Goal: Information Seeking & Learning: Learn about a topic

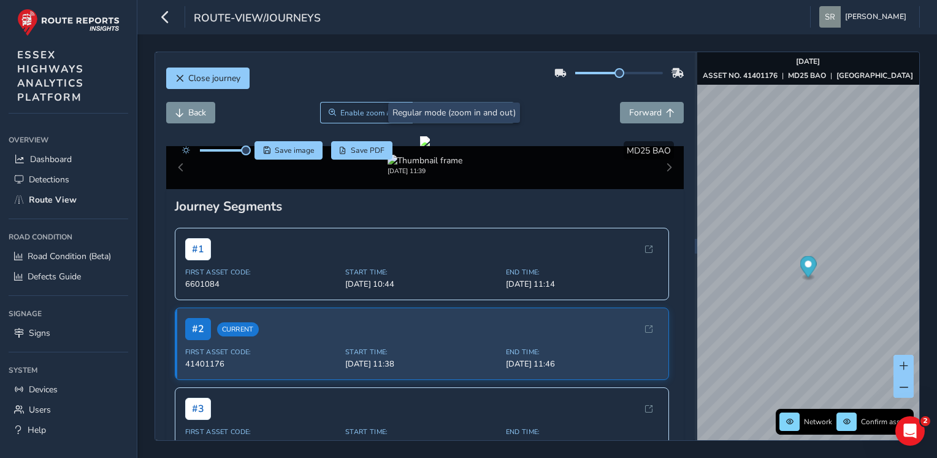
click at [213, 62] on div "Close journey Back Enable zoom mode Enable drawing mode Forward Click and Drag …" at bounding box center [425, 246] width 540 height 388
click at [219, 82] on span "Close journey" at bounding box center [214, 78] width 52 height 12
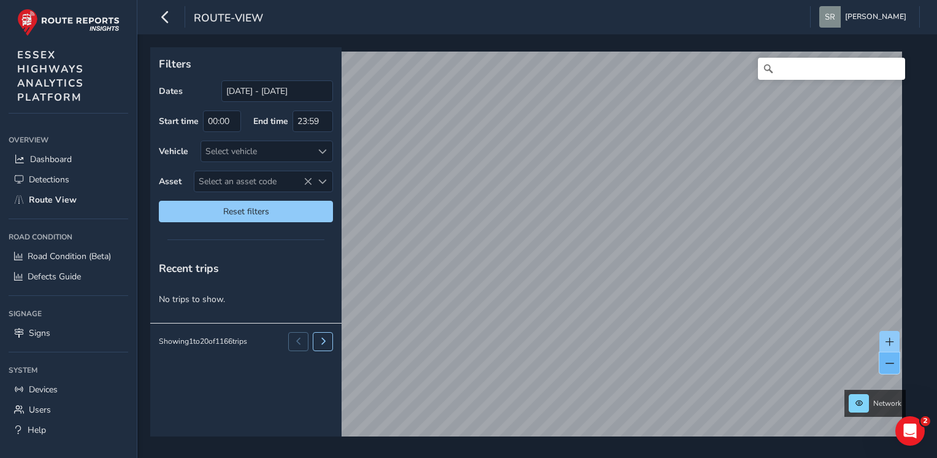
click at [892, 363] on span at bounding box center [890, 363] width 9 height 9
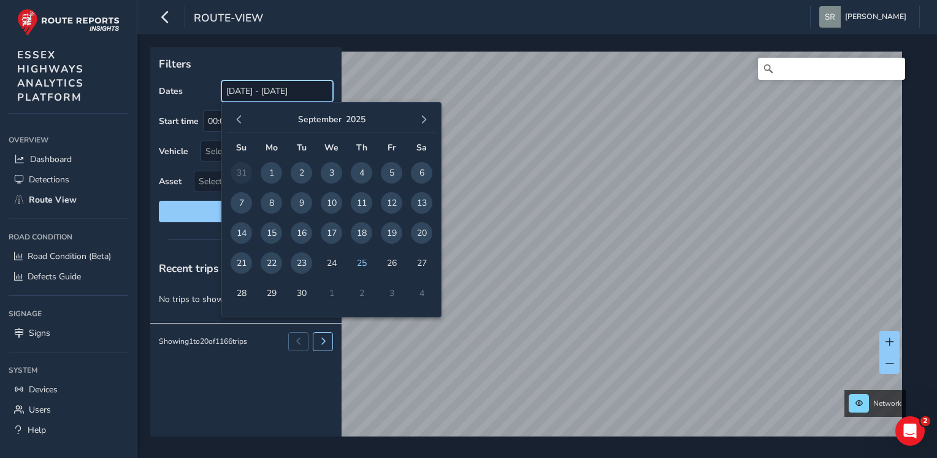
click at [245, 95] on input "[DATE] - [DATE]" at bounding box center [277, 90] width 112 height 21
click at [240, 94] on input "[DATE] - [DATE]" at bounding box center [277, 90] width 112 height 21
click at [240, 116] on span "button" at bounding box center [239, 119] width 9 height 9
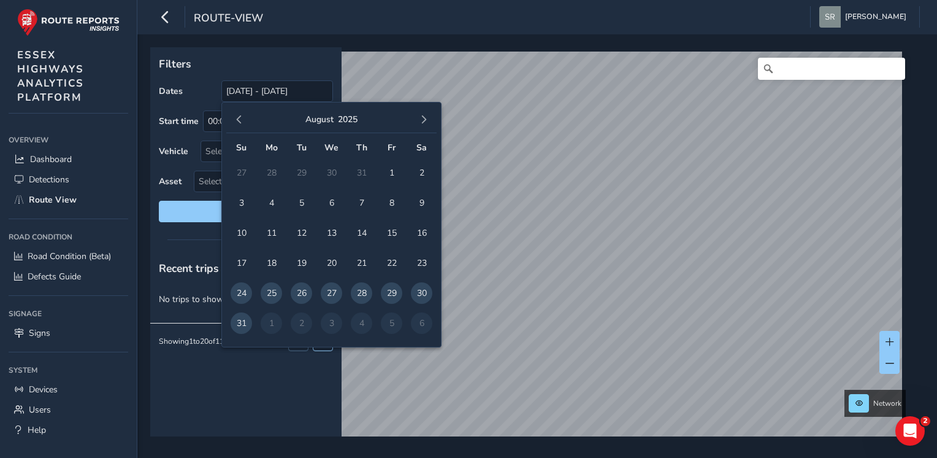
click at [240, 116] on span "button" at bounding box center [239, 119] width 9 height 9
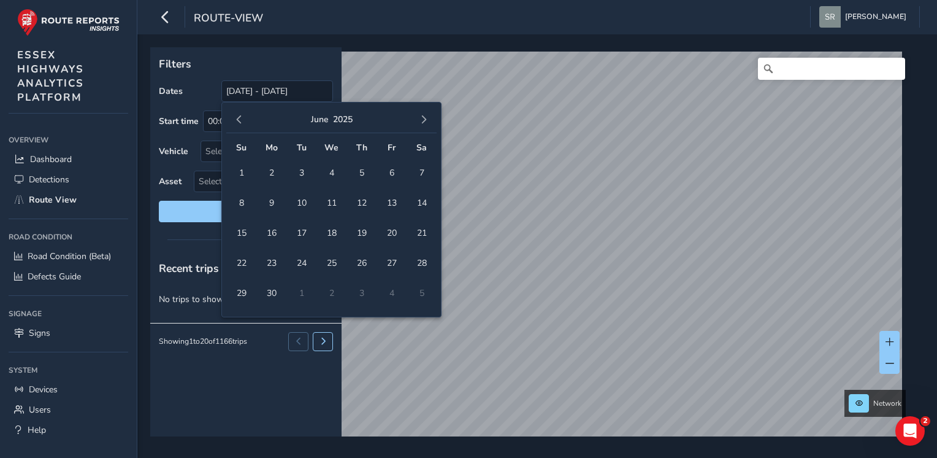
click at [240, 116] on span "button" at bounding box center [239, 119] width 9 height 9
click at [336, 173] on span "1" at bounding box center [331, 172] width 21 height 21
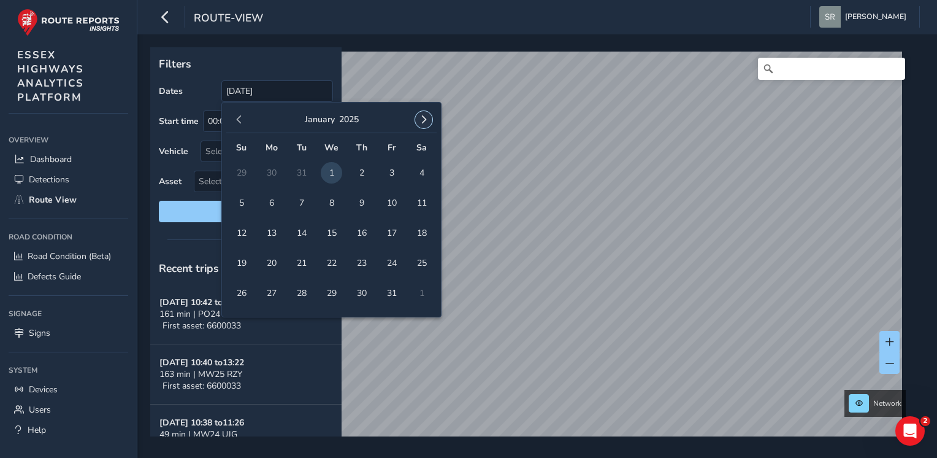
click at [423, 119] on span "button" at bounding box center [424, 119] width 9 height 9
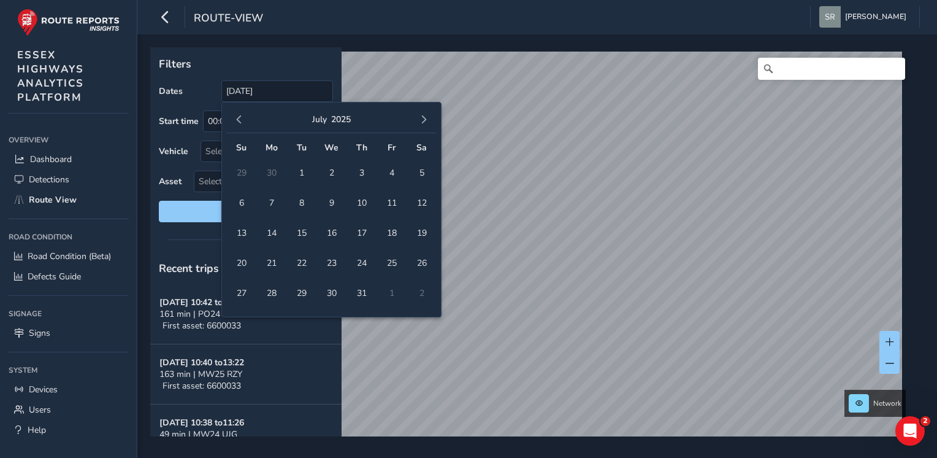
click at [423, 119] on span "button" at bounding box center [424, 119] width 9 height 9
click at [242, 229] on span "14" at bounding box center [241, 232] width 21 height 21
type input "[DATE] - [DATE]"
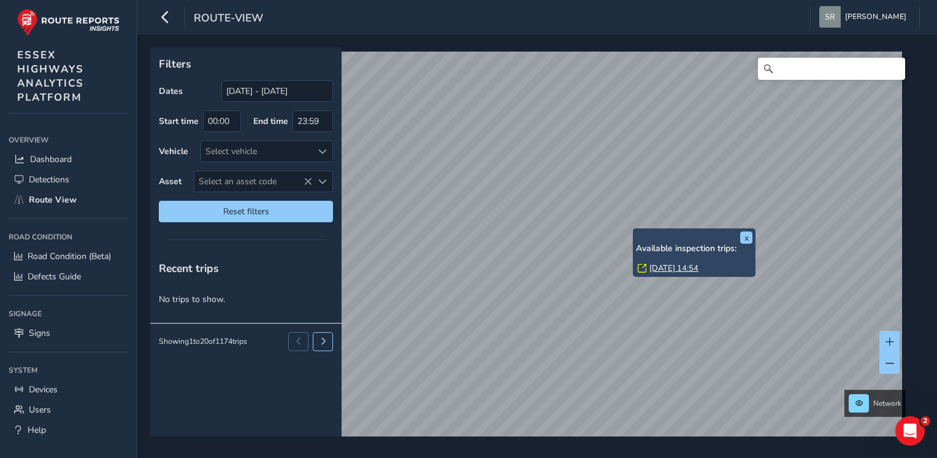
click at [672, 263] on link "[DATE] 14:54" at bounding box center [674, 268] width 49 height 11
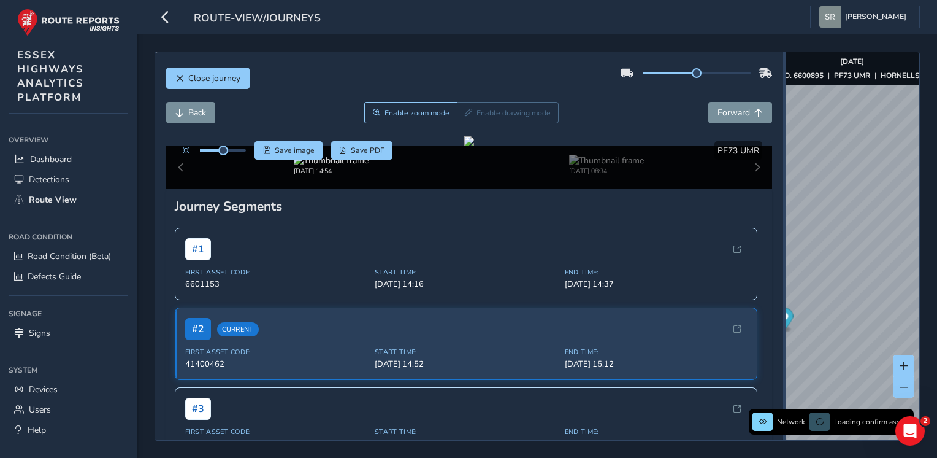
click at [837, 206] on div "Close journey Back Enable zoom mode Enable drawing mode Forward Click and Drag …" at bounding box center [538, 246] width 766 height 389
click at [163, 13] on icon "button" at bounding box center [165, 16] width 13 height 21
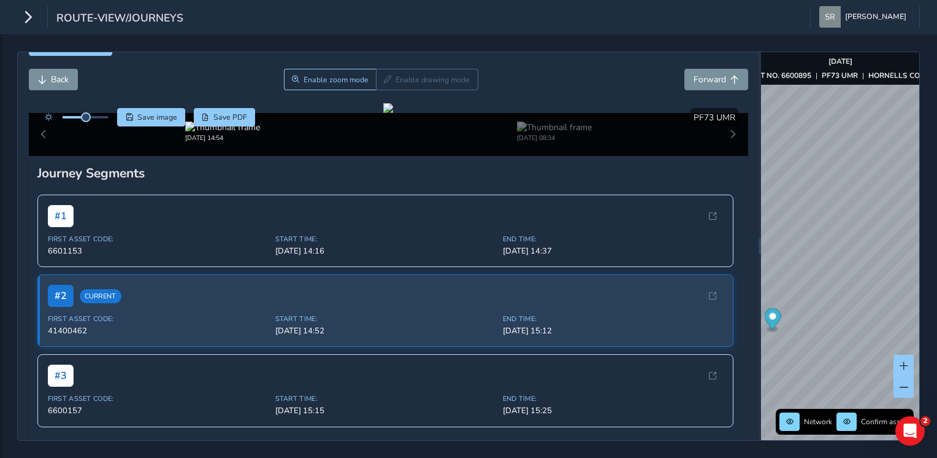
scroll to position [44, 0]
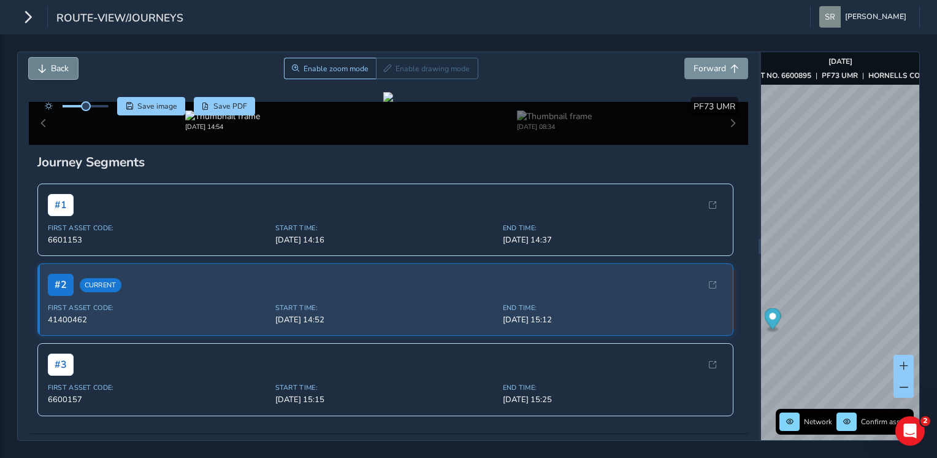
click at [51, 60] on button "Back" at bounding box center [53, 68] width 49 height 21
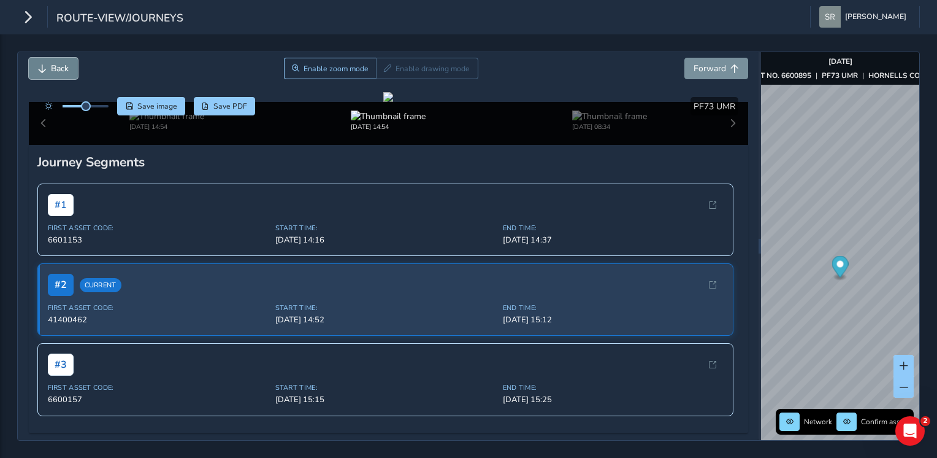
click at [51, 60] on button "Back" at bounding box center [53, 68] width 49 height 21
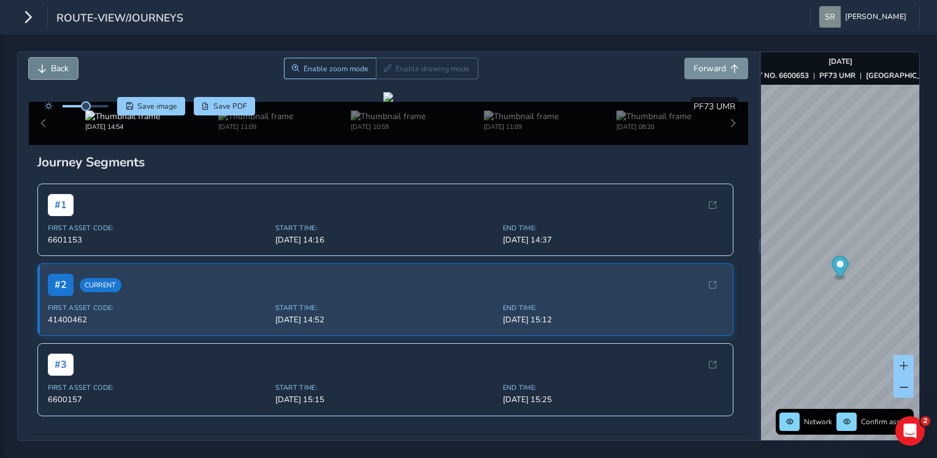
click at [51, 60] on button "Back" at bounding box center [53, 68] width 49 height 21
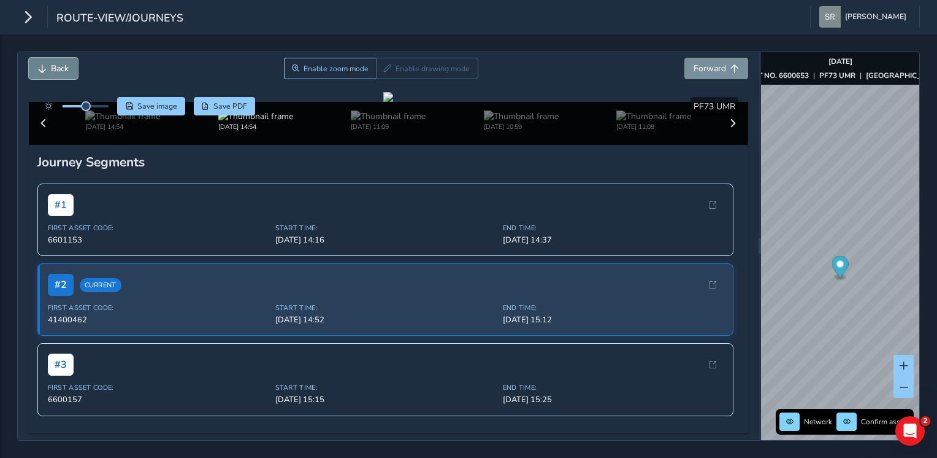
click at [51, 60] on button "Back" at bounding box center [53, 68] width 49 height 21
click at [709, 64] on span "Forward" at bounding box center [710, 69] width 33 height 12
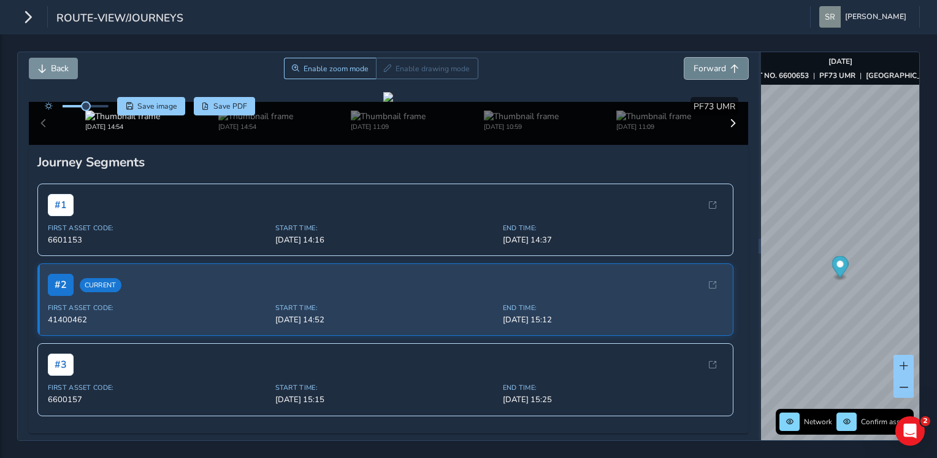
click at [709, 64] on span "Forward" at bounding box center [710, 69] width 33 height 12
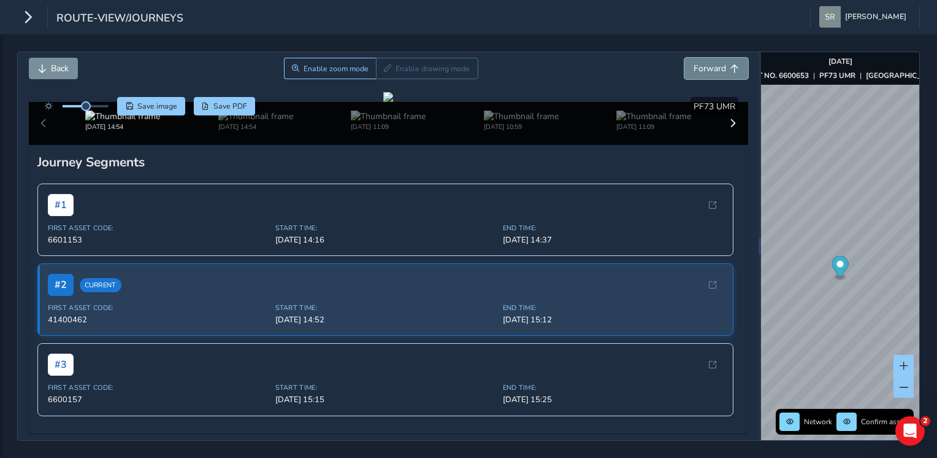
click at [709, 64] on span "Forward" at bounding box center [710, 69] width 33 height 12
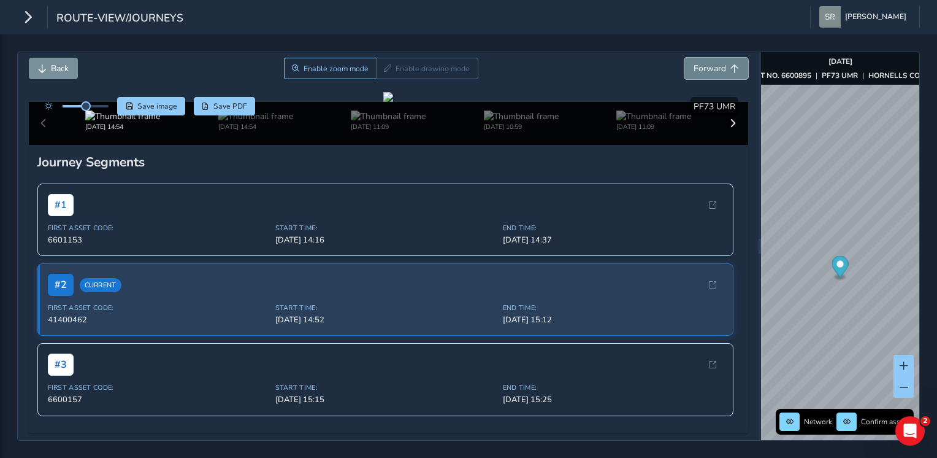
click at [709, 64] on span "Forward" at bounding box center [710, 69] width 33 height 12
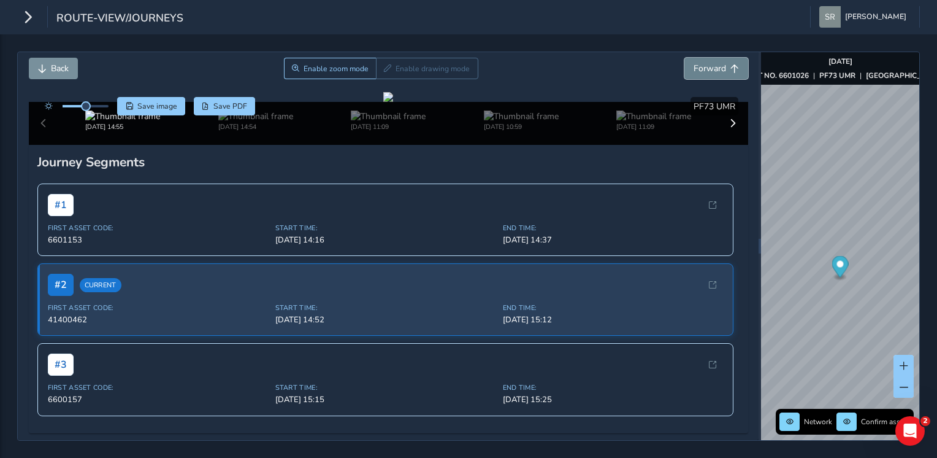
click at [709, 64] on span "Forward" at bounding box center [710, 69] width 33 height 12
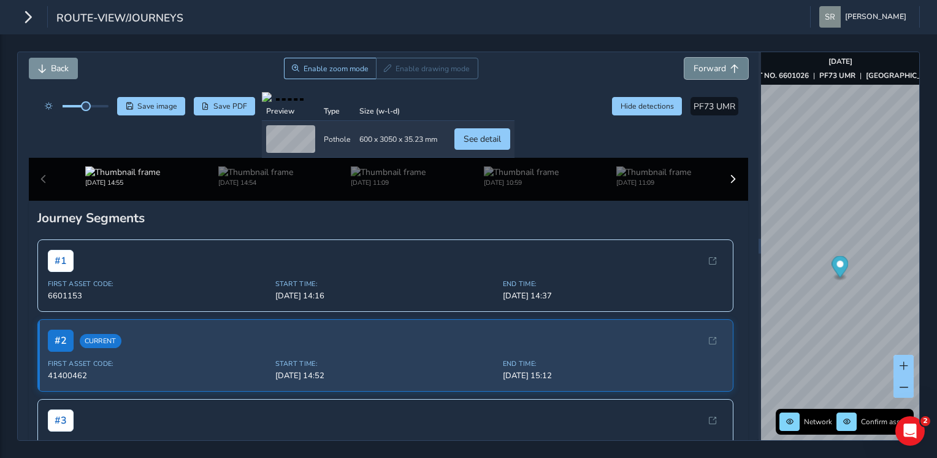
click at [709, 64] on span "Forward" at bounding box center [710, 69] width 33 height 12
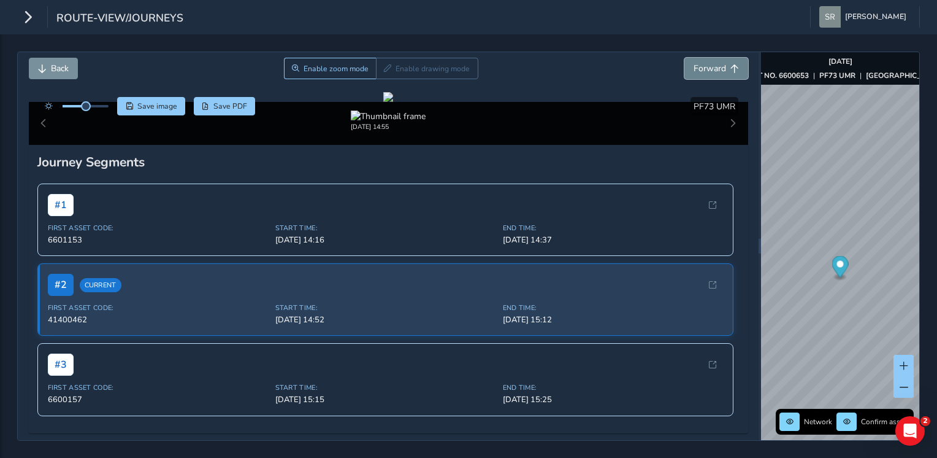
click at [709, 64] on span "Forward" at bounding box center [710, 69] width 33 height 12
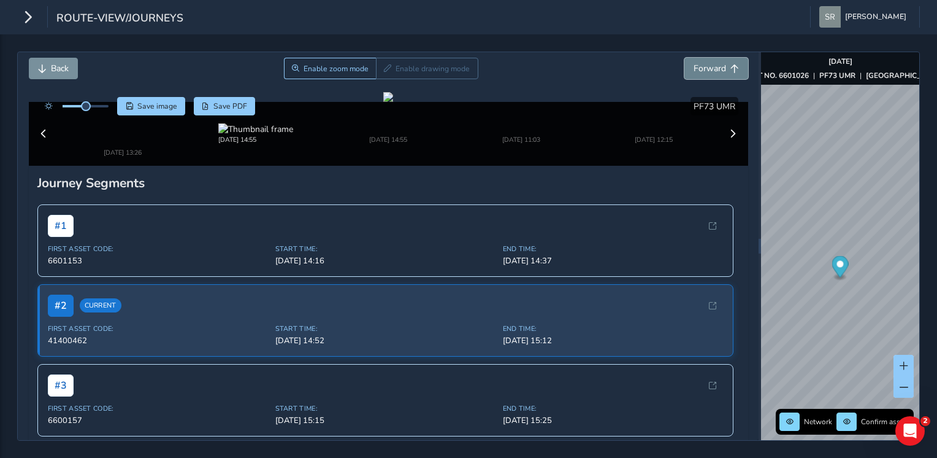
click at [709, 64] on span "Forward" at bounding box center [710, 69] width 33 height 12
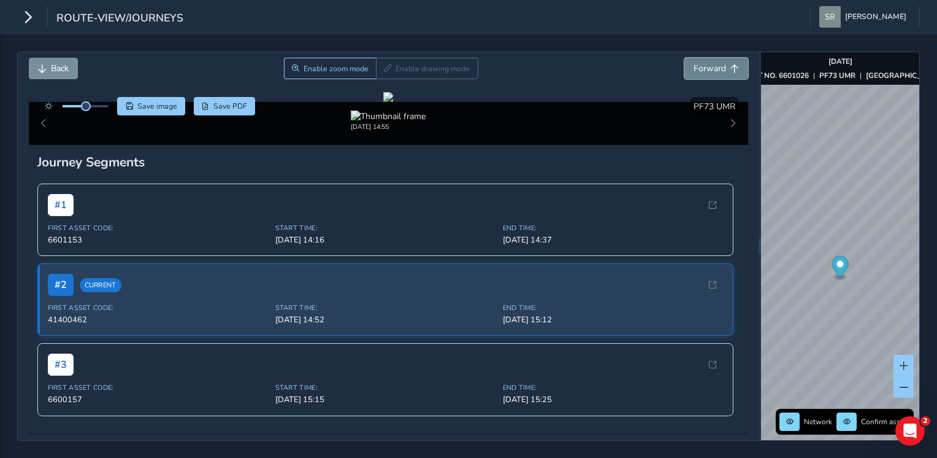
click at [709, 64] on span "Forward" at bounding box center [710, 69] width 33 height 12
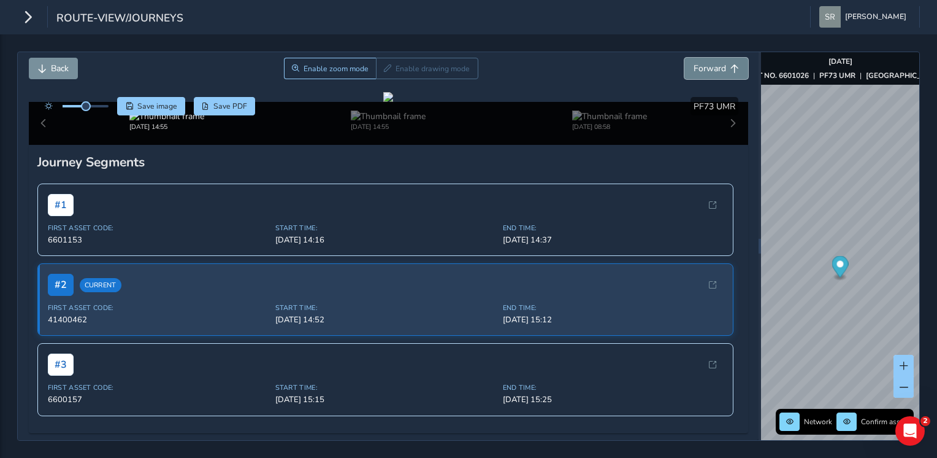
click at [709, 64] on span "Forward" at bounding box center [710, 69] width 33 height 12
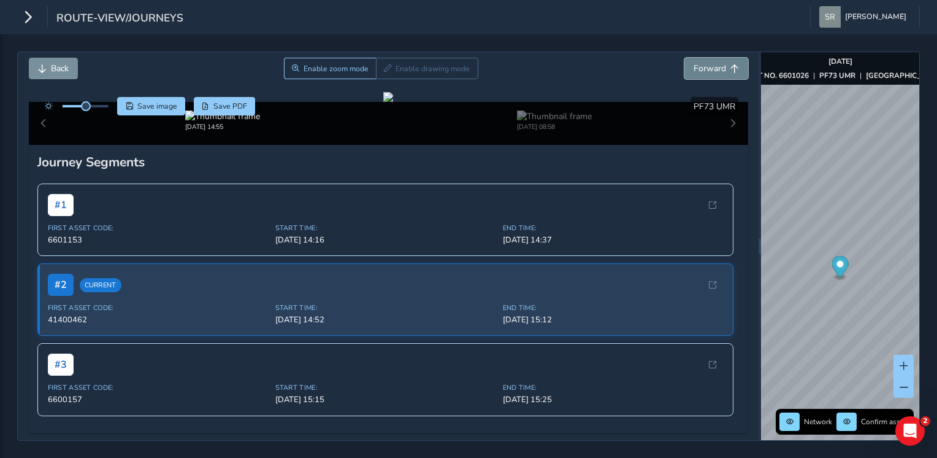
click at [709, 64] on span "Forward" at bounding box center [710, 69] width 33 height 12
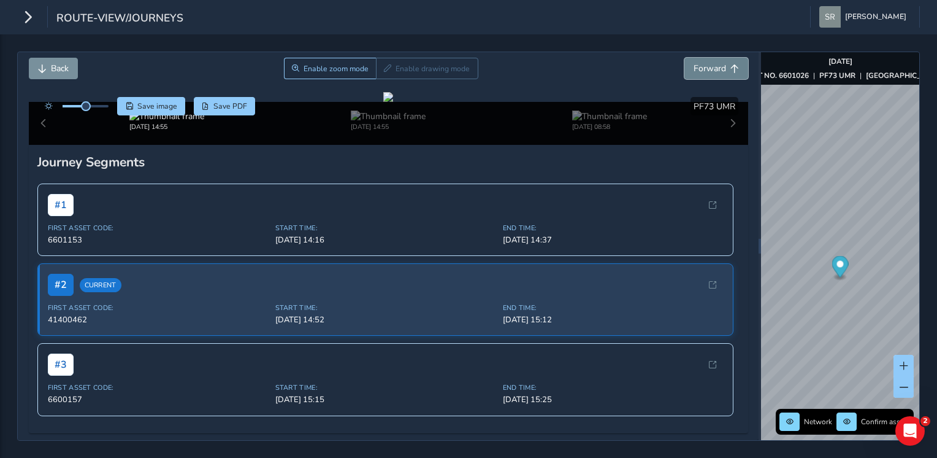
click at [709, 64] on span "Forward" at bounding box center [710, 69] width 33 height 12
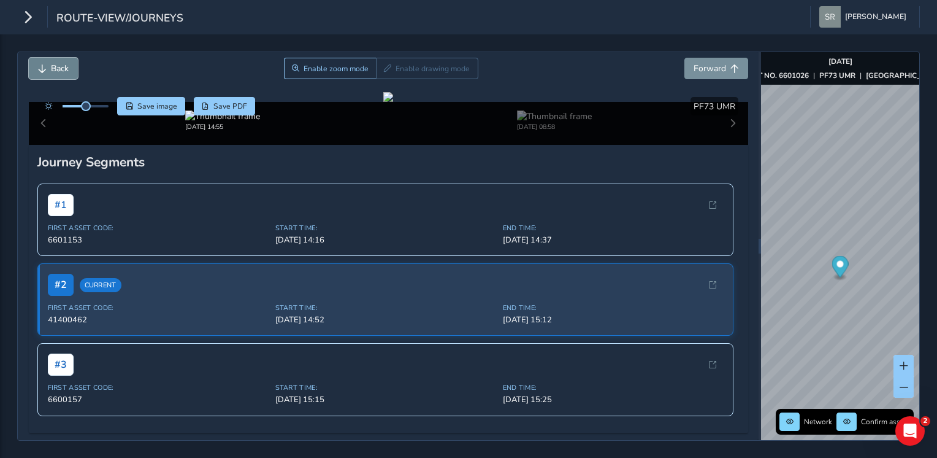
click at [50, 76] on button "Back" at bounding box center [53, 68] width 49 height 21
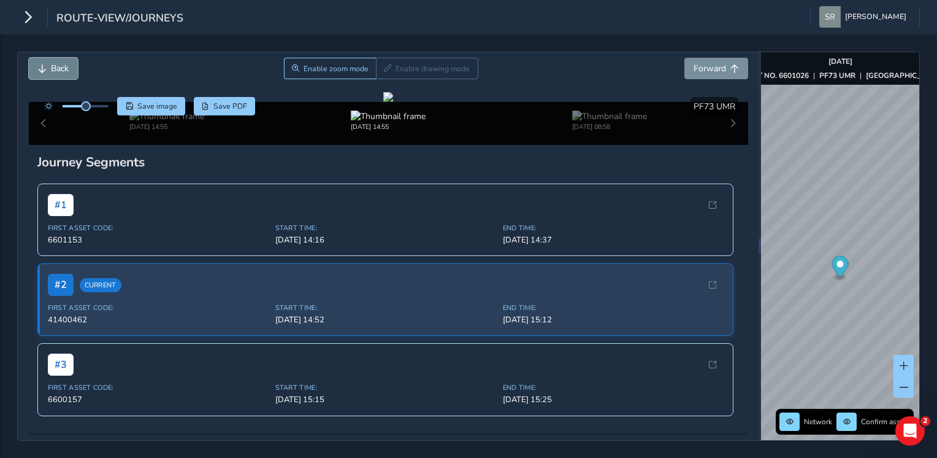
click at [50, 76] on button "Back" at bounding box center [53, 68] width 49 height 21
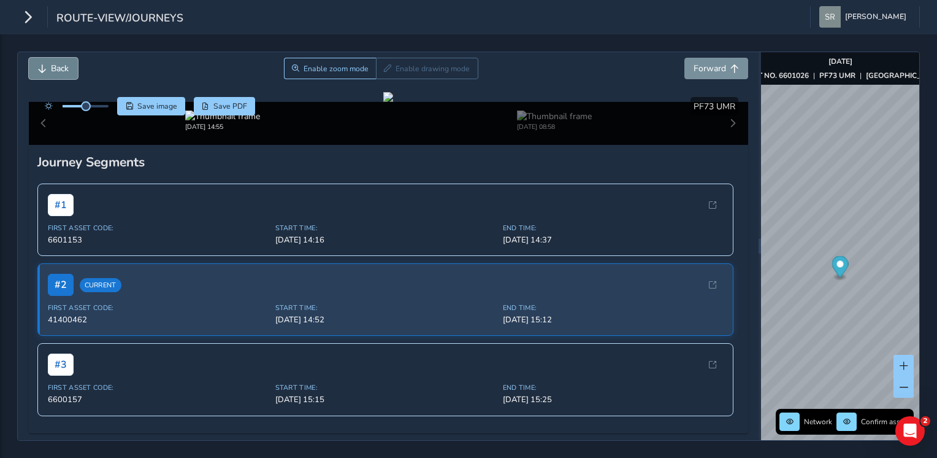
click at [50, 76] on button "Back" at bounding box center [53, 68] width 49 height 21
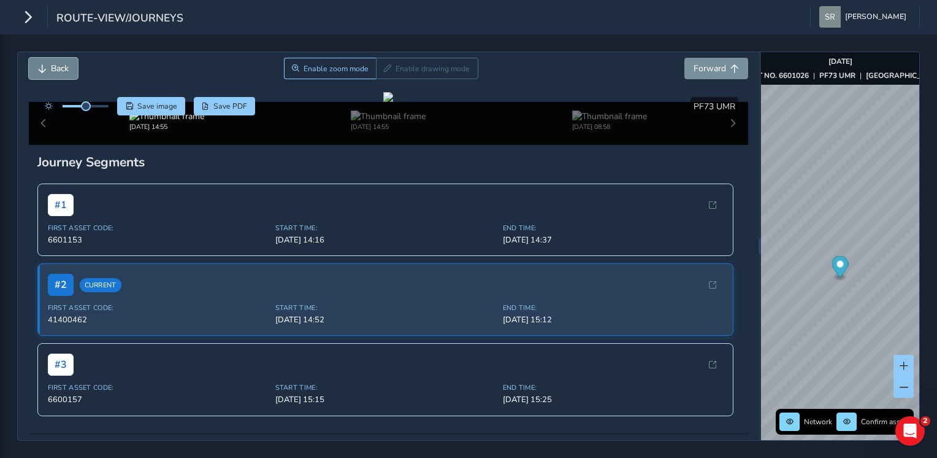
click at [50, 76] on button "Back" at bounding box center [53, 68] width 49 height 21
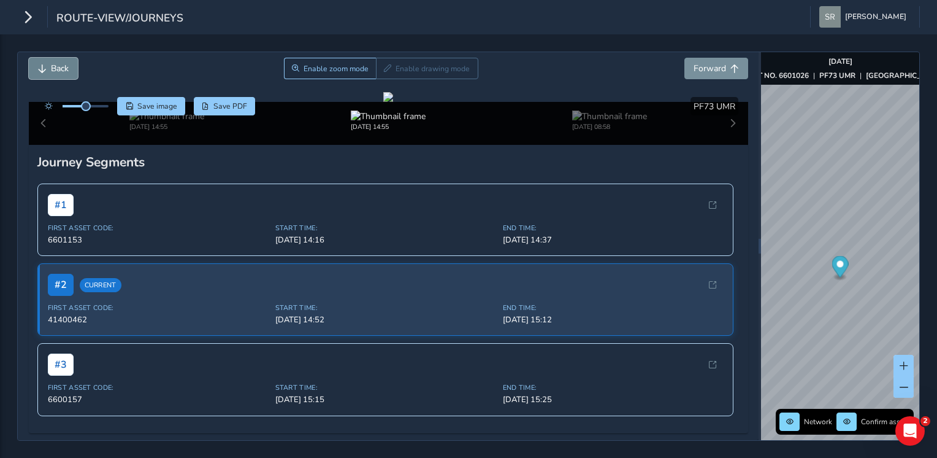
click at [50, 76] on button "Back" at bounding box center [53, 68] width 49 height 21
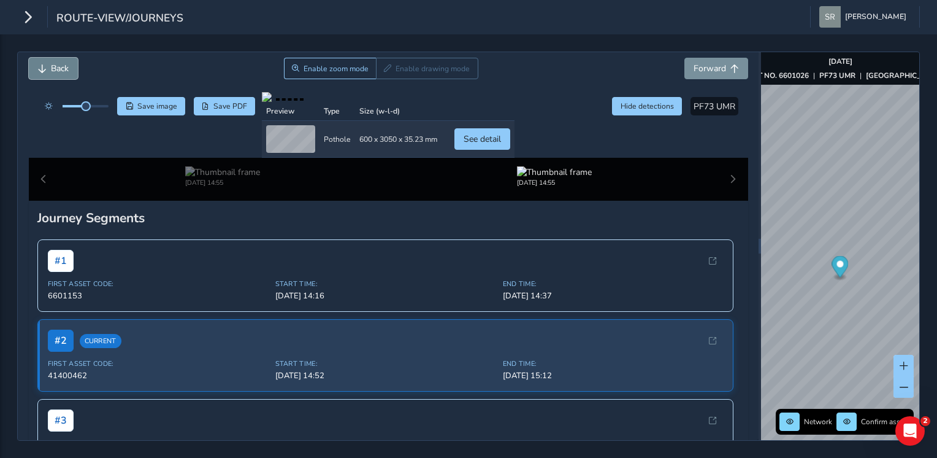
click at [50, 76] on button "Back" at bounding box center [53, 68] width 49 height 21
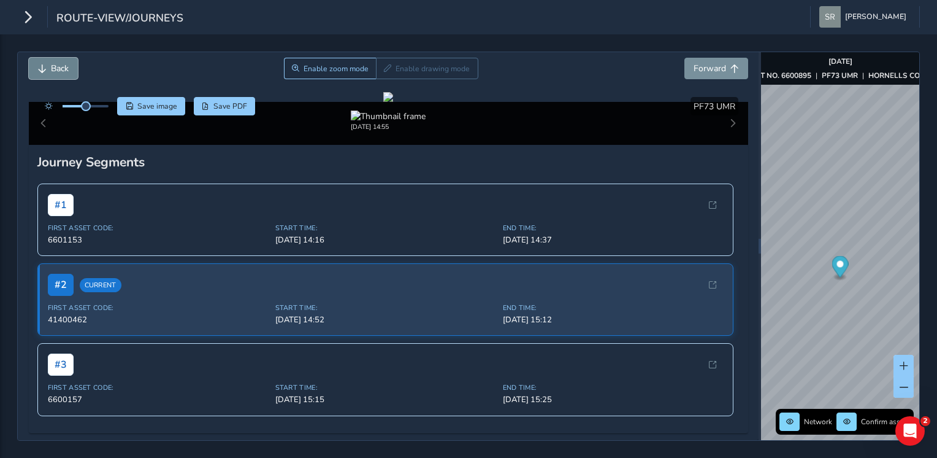
click at [50, 76] on button "Back" at bounding box center [53, 68] width 49 height 21
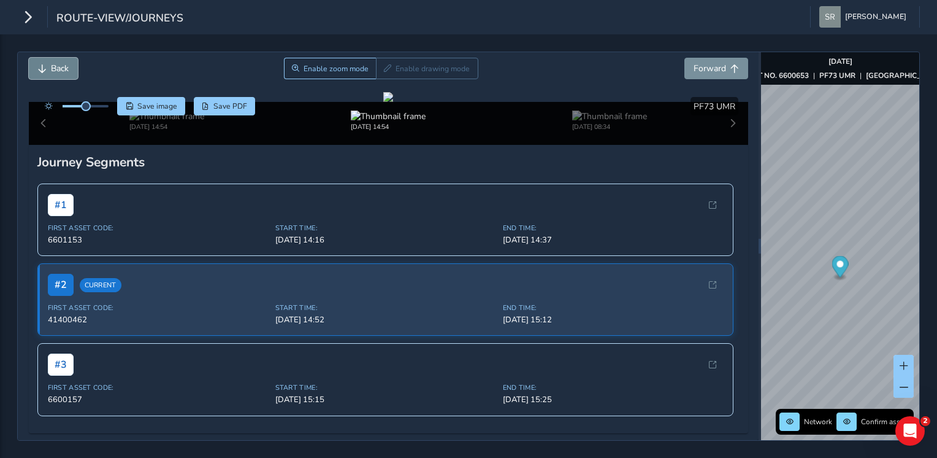
click at [50, 76] on button "Back" at bounding box center [53, 68] width 49 height 21
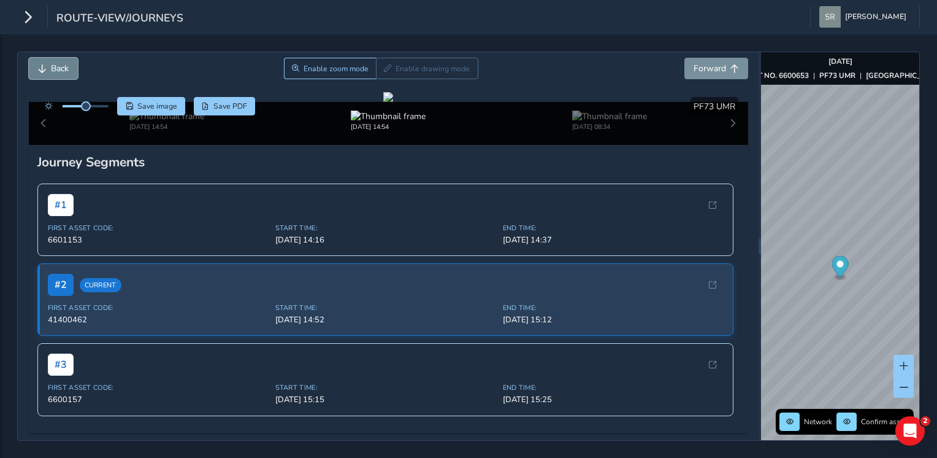
click at [50, 76] on button "Back" at bounding box center [53, 68] width 49 height 21
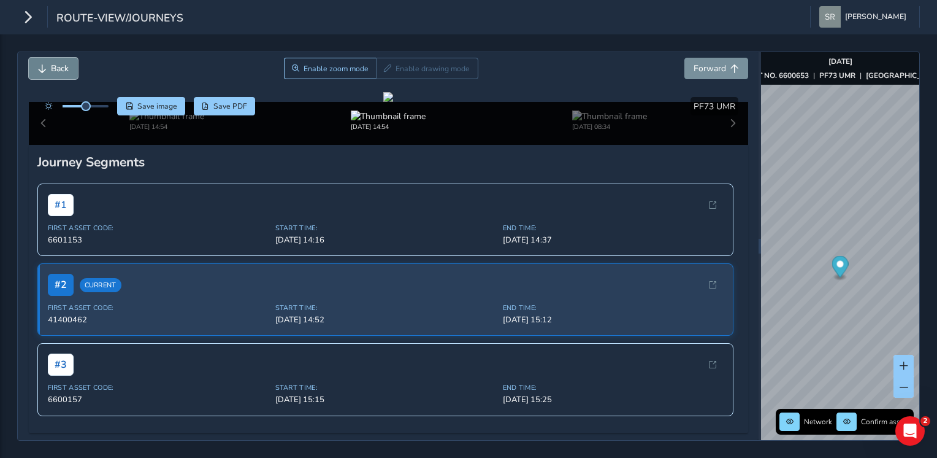
click at [50, 76] on button "Back" at bounding box center [53, 68] width 49 height 21
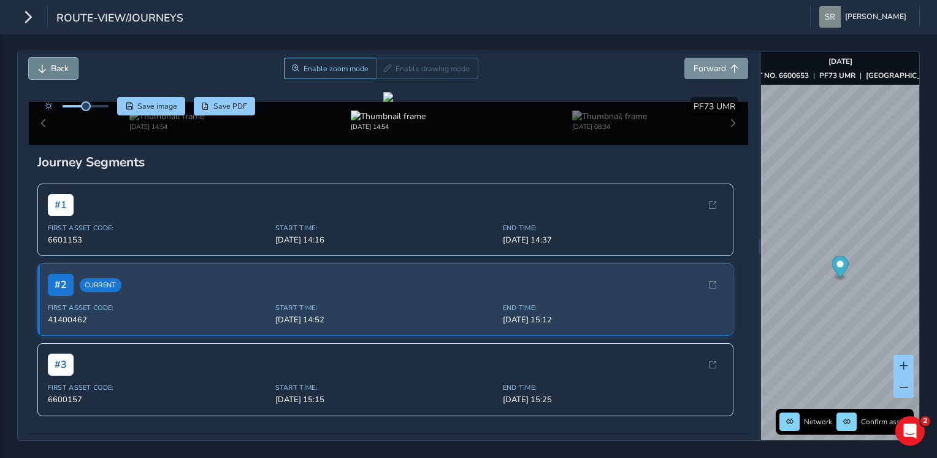
click at [50, 76] on button "Back" at bounding box center [53, 68] width 49 height 21
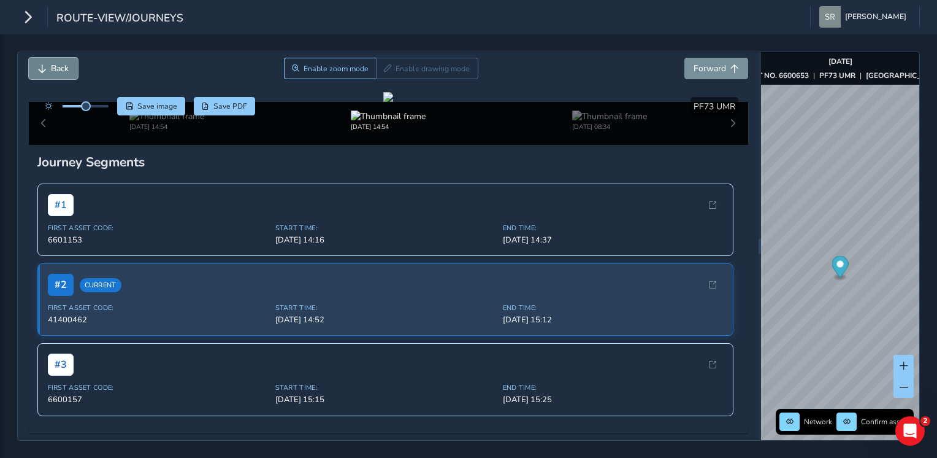
click at [50, 76] on button "Back" at bounding box center [53, 68] width 49 height 21
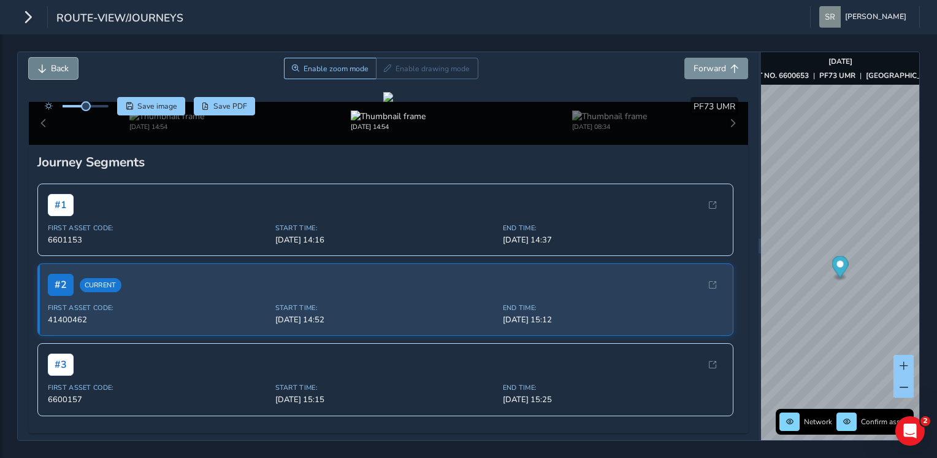
click at [50, 76] on button "Back" at bounding box center [53, 68] width 49 height 21
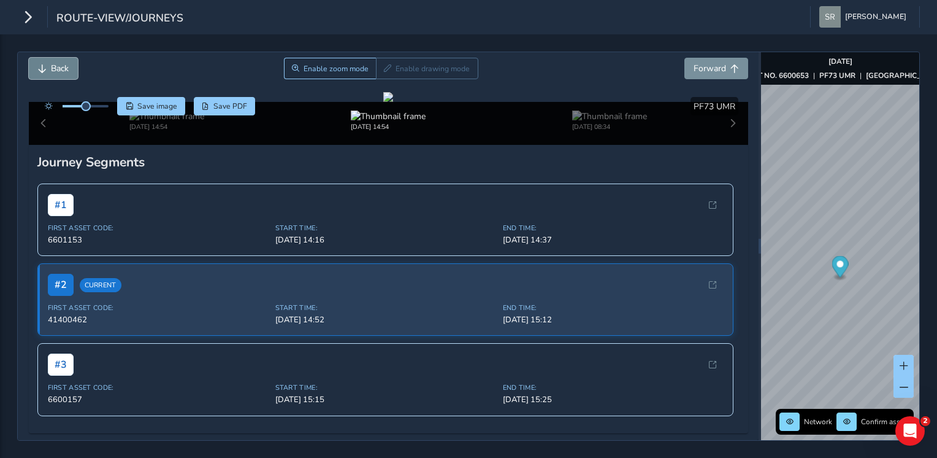
click at [50, 76] on button "Back" at bounding box center [53, 68] width 49 height 21
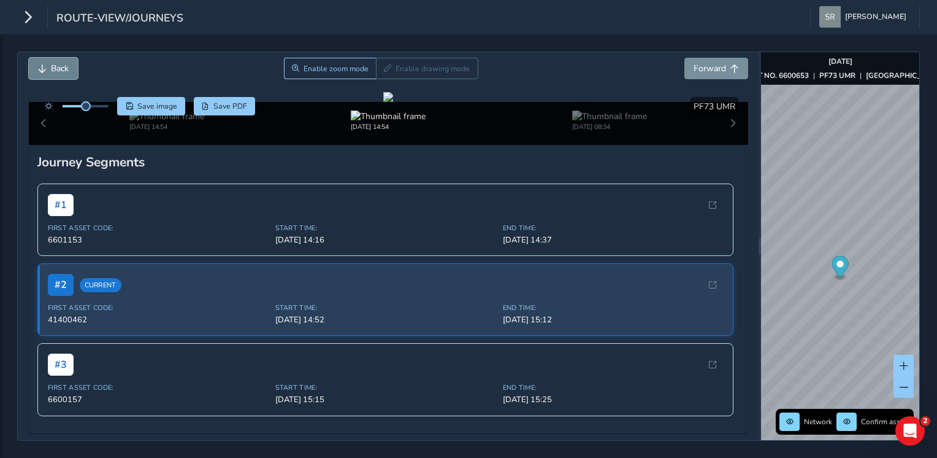
click at [50, 76] on button "Back" at bounding box center [53, 68] width 49 height 21
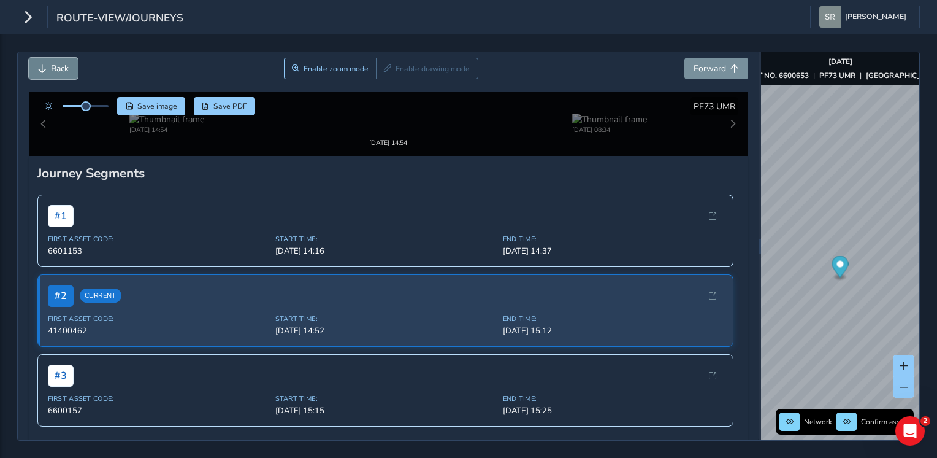
click at [50, 76] on button "Back" at bounding box center [53, 68] width 49 height 21
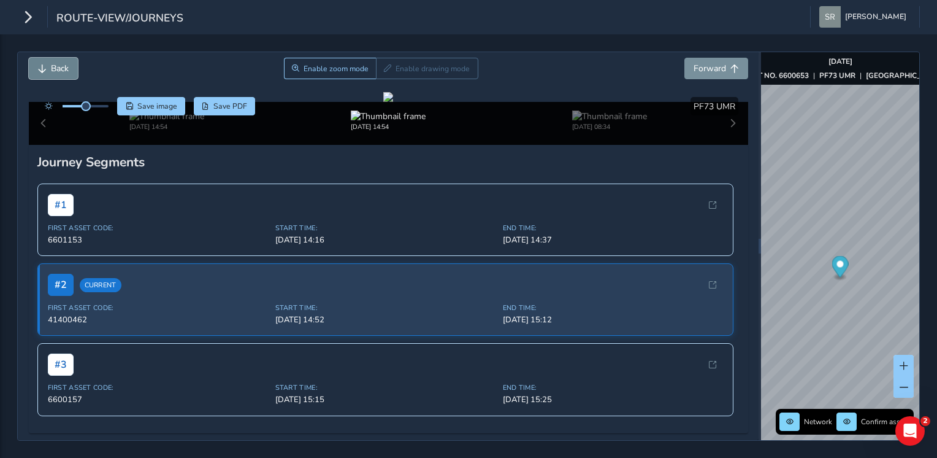
click at [50, 76] on button "Back" at bounding box center [53, 68] width 49 height 21
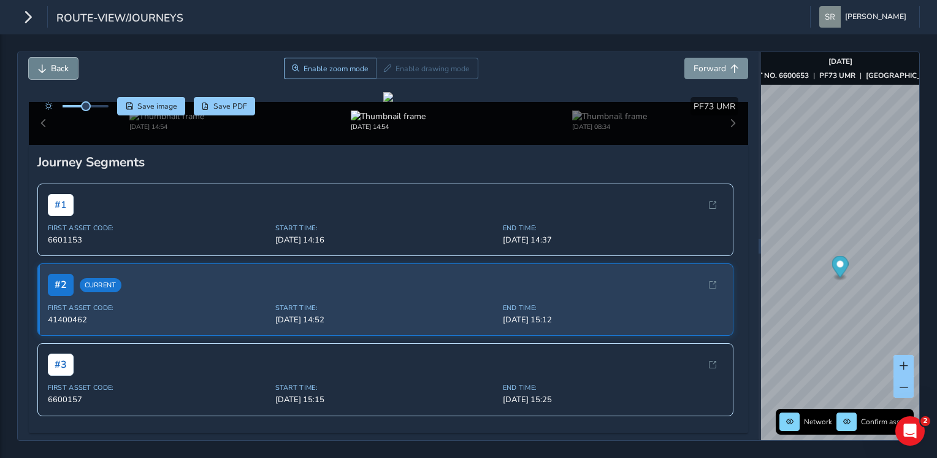
click at [50, 76] on button "Back" at bounding box center [53, 68] width 49 height 21
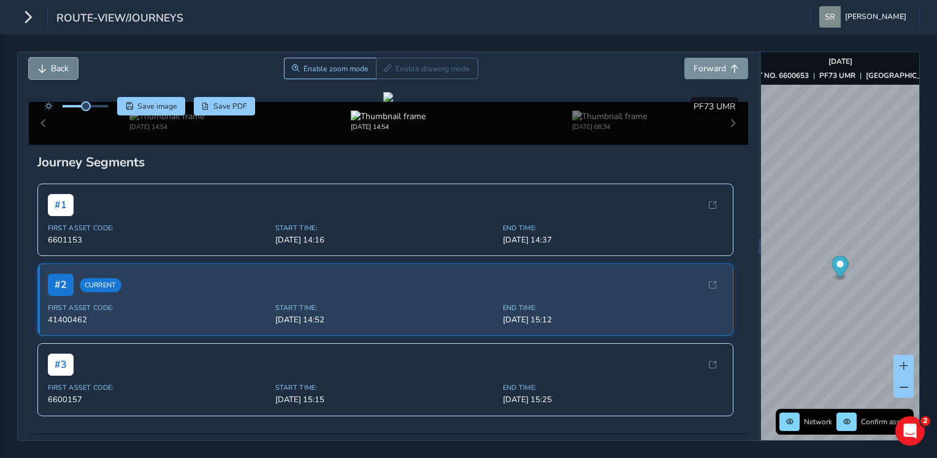
click at [50, 76] on button "Back" at bounding box center [53, 68] width 49 height 21
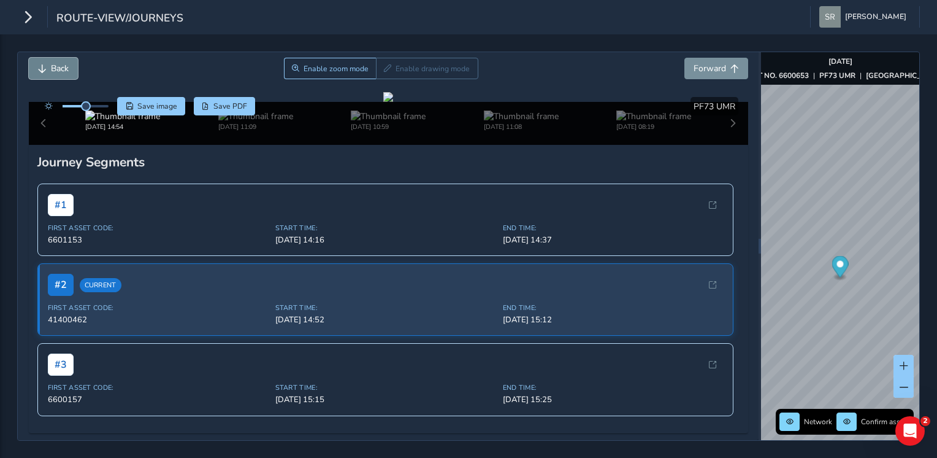
click at [47, 71] on button "Back" at bounding box center [53, 68] width 49 height 21
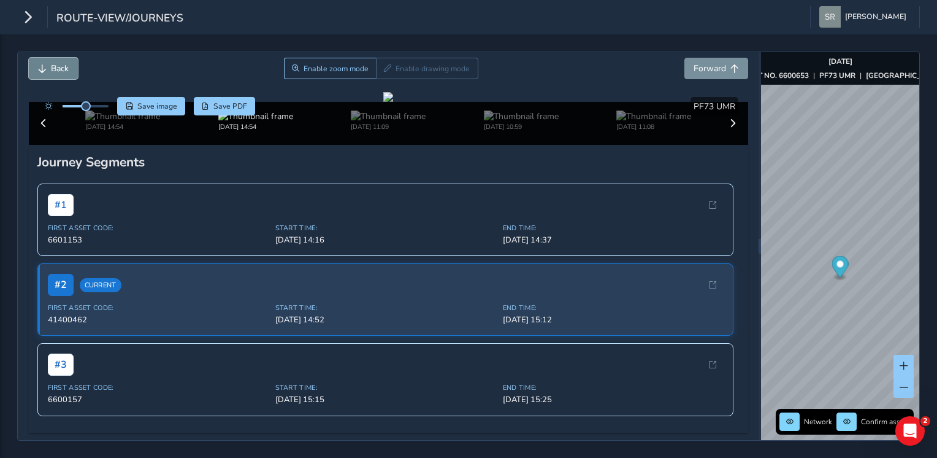
click at [47, 71] on button "Back" at bounding box center [53, 68] width 49 height 21
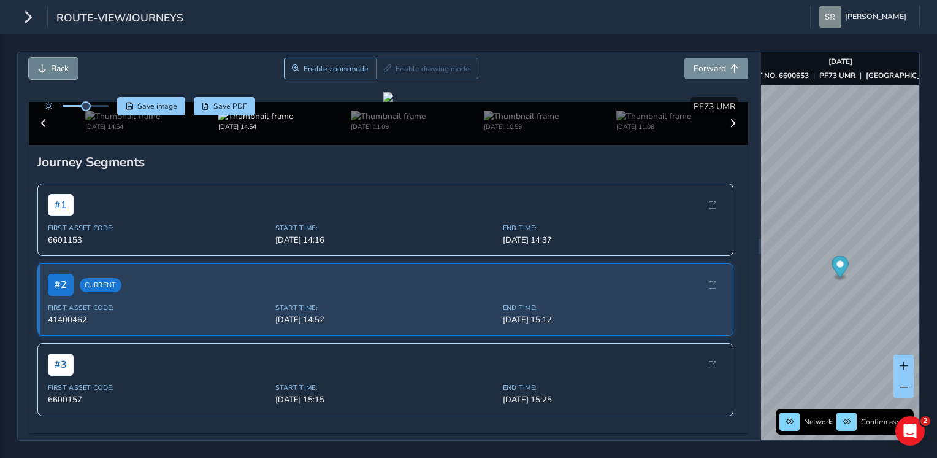
click at [47, 71] on button "Back" at bounding box center [53, 68] width 49 height 21
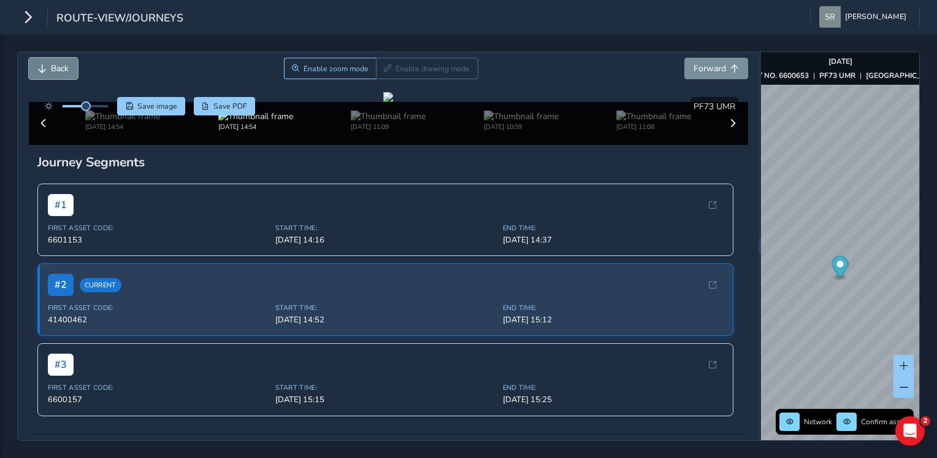
click at [47, 71] on button "Back" at bounding box center [53, 68] width 49 height 21
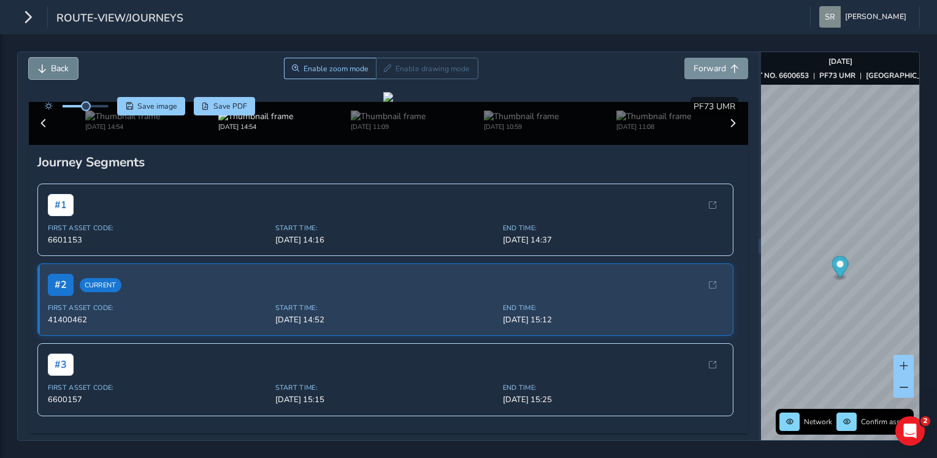
click at [47, 71] on button "Back" at bounding box center [53, 68] width 49 height 21
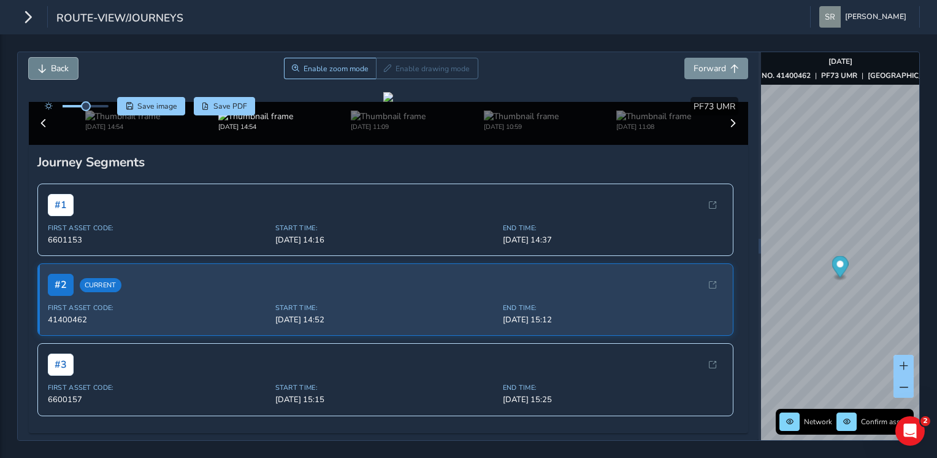
click at [47, 71] on button "Back" at bounding box center [53, 68] width 49 height 21
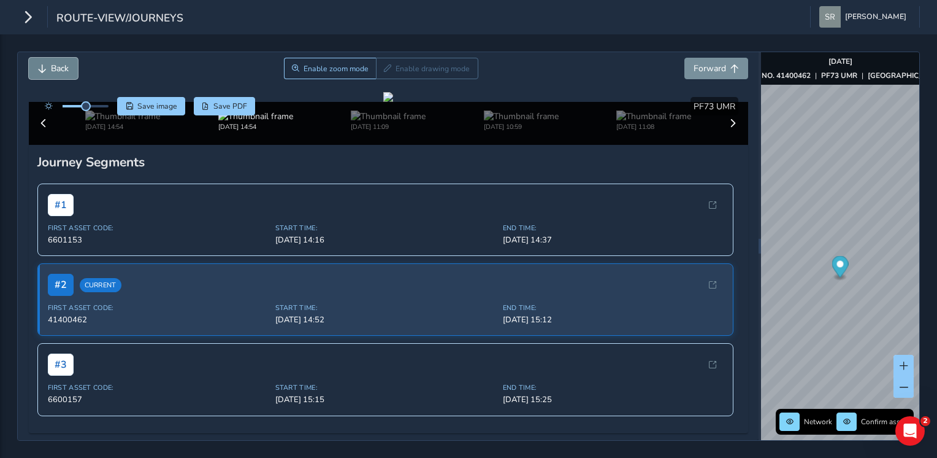
click at [47, 71] on button "Back" at bounding box center [53, 68] width 49 height 21
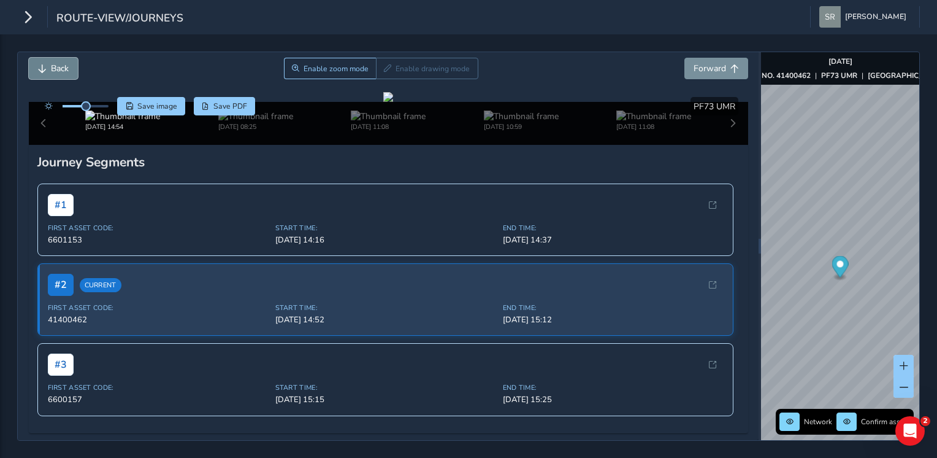
click at [47, 71] on button "Back" at bounding box center [53, 68] width 49 height 21
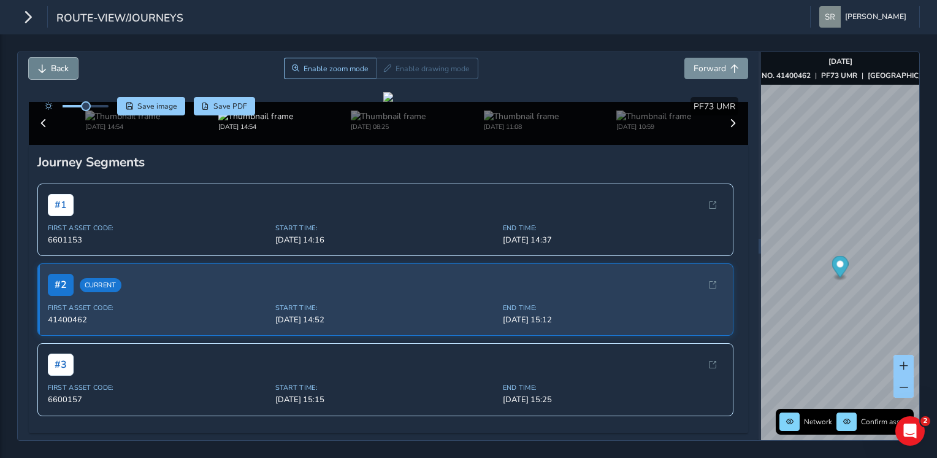
click at [47, 71] on button "Back" at bounding box center [53, 68] width 49 height 21
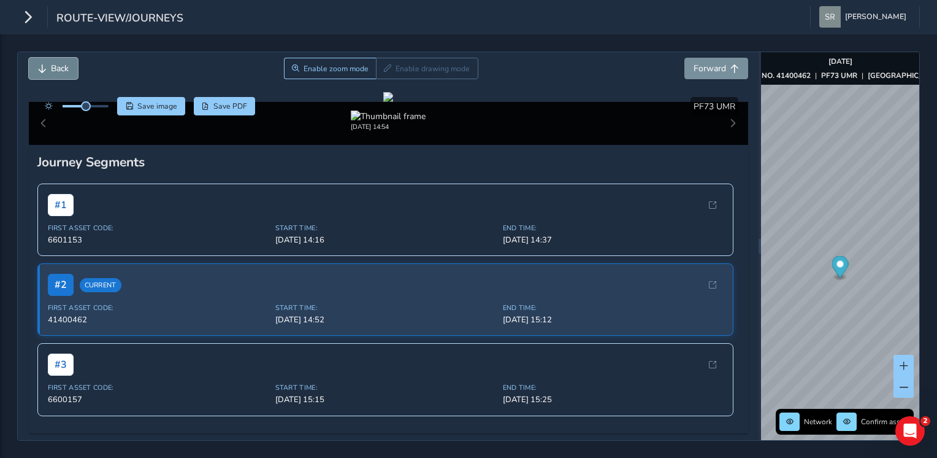
click at [47, 71] on button "Back" at bounding box center [53, 68] width 49 height 21
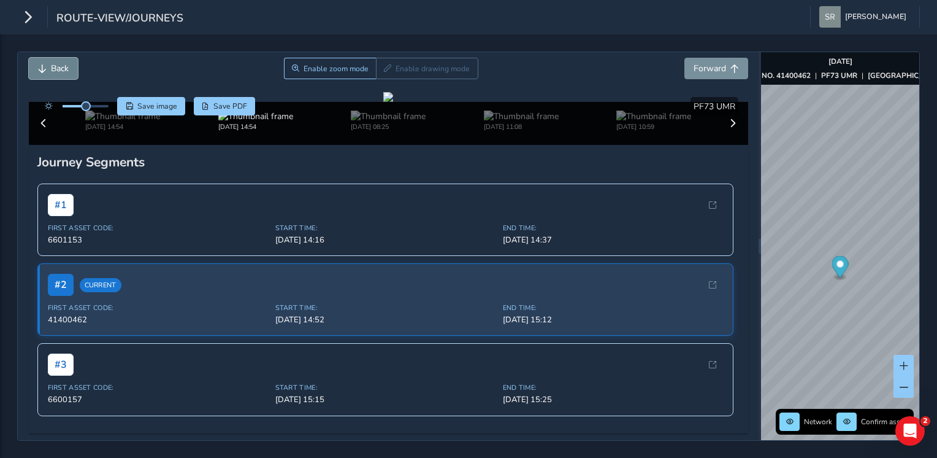
click at [47, 71] on button "Back" at bounding box center [53, 68] width 49 height 21
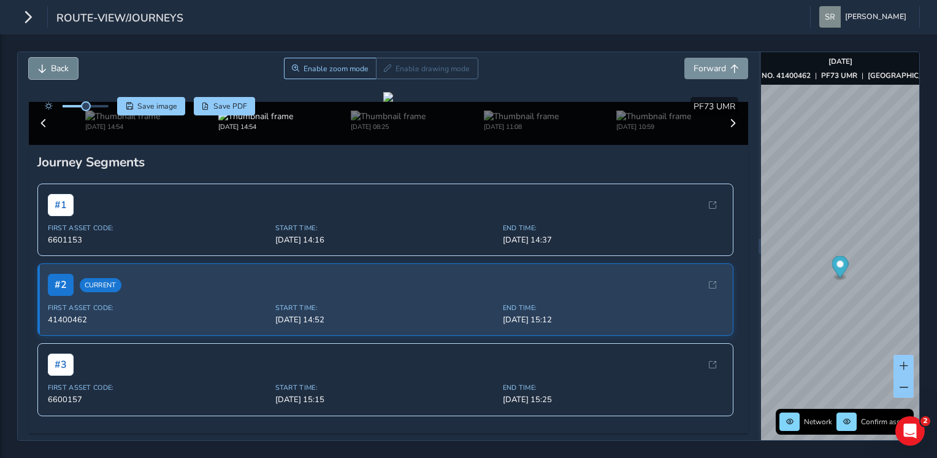
click at [47, 71] on button "Back" at bounding box center [53, 68] width 49 height 21
click at [715, 68] on span "Forward" at bounding box center [710, 69] width 33 height 12
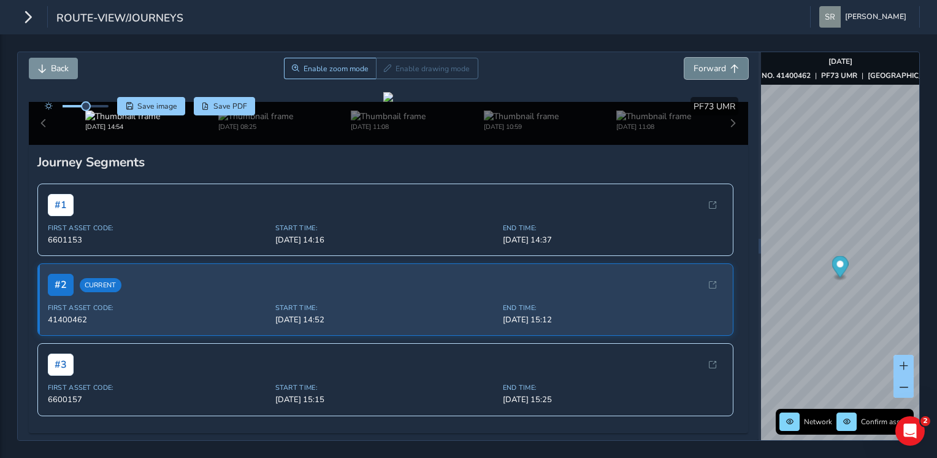
click at [715, 68] on span "Forward" at bounding box center [710, 69] width 33 height 12
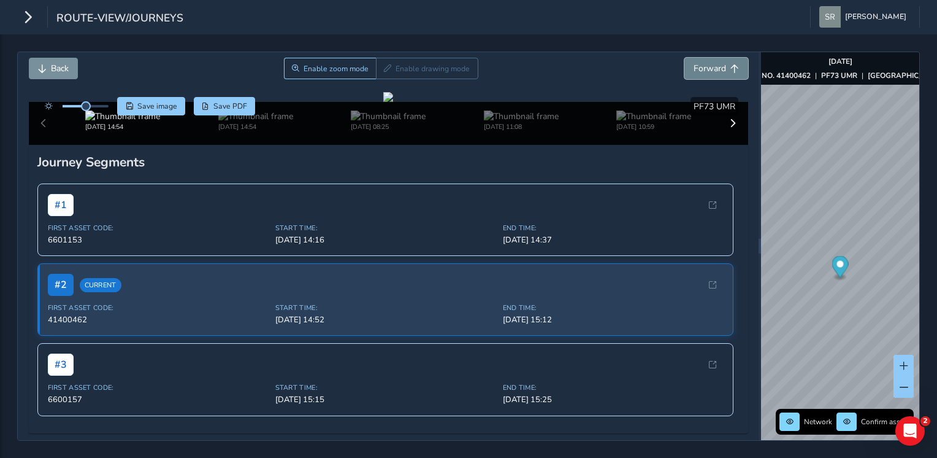
click at [715, 68] on span "Forward" at bounding box center [710, 69] width 33 height 12
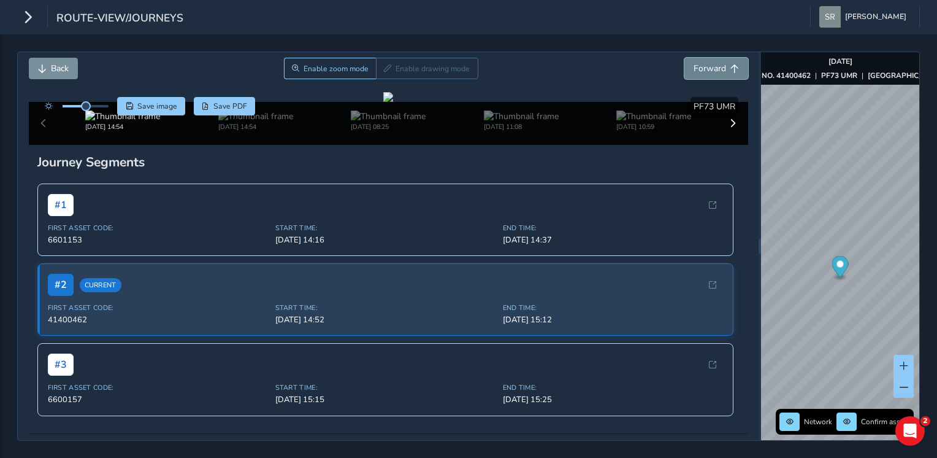
click at [715, 68] on span "Forward" at bounding box center [710, 69] width 33 height 12
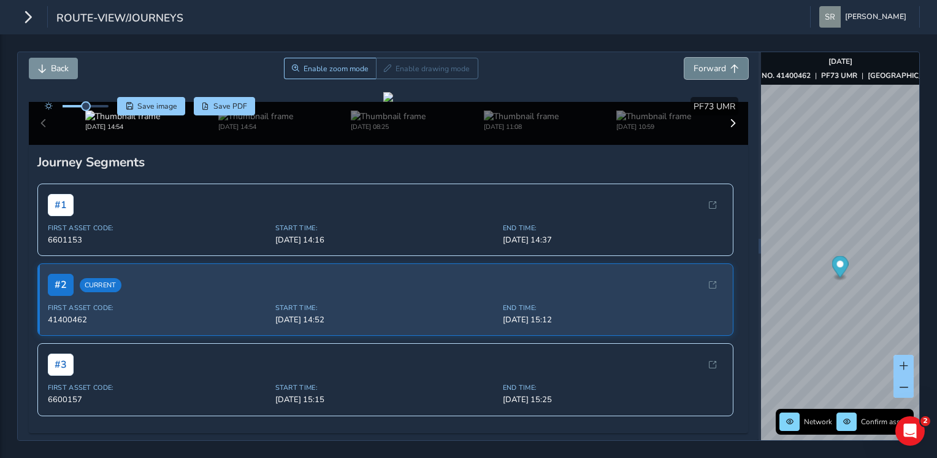
click at [715, 68] on span "Forward" at bounding box center [710, 69] width 33 height 12
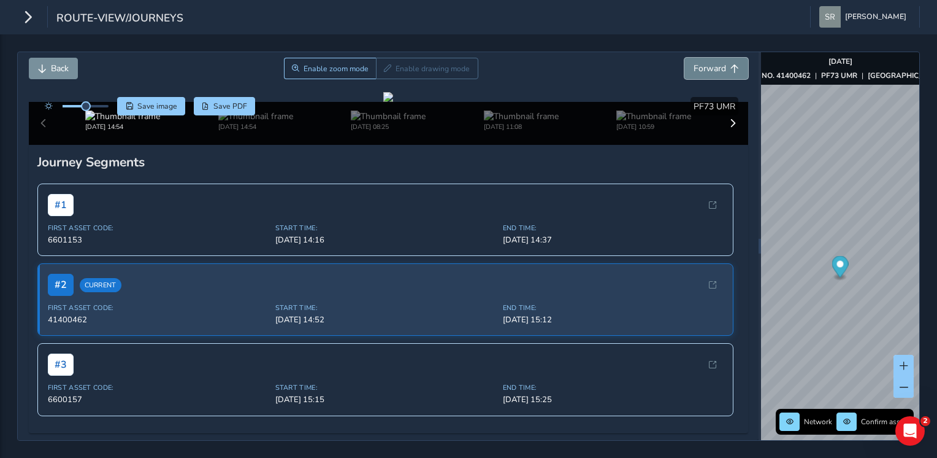
click at [715, 68] on span "Forward" at bounding box center [710, 69] width 33 height 12
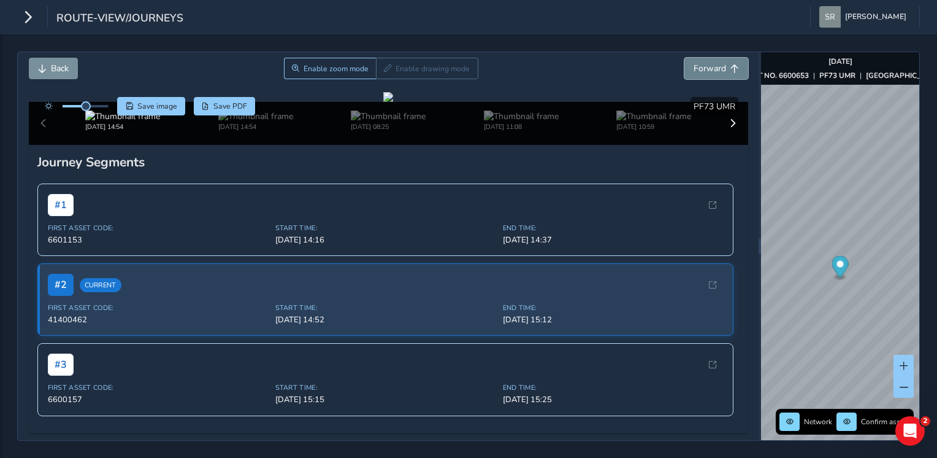
click at [715, 68] on span "Forward" at bounding box center [710, 69] width 33 height 12
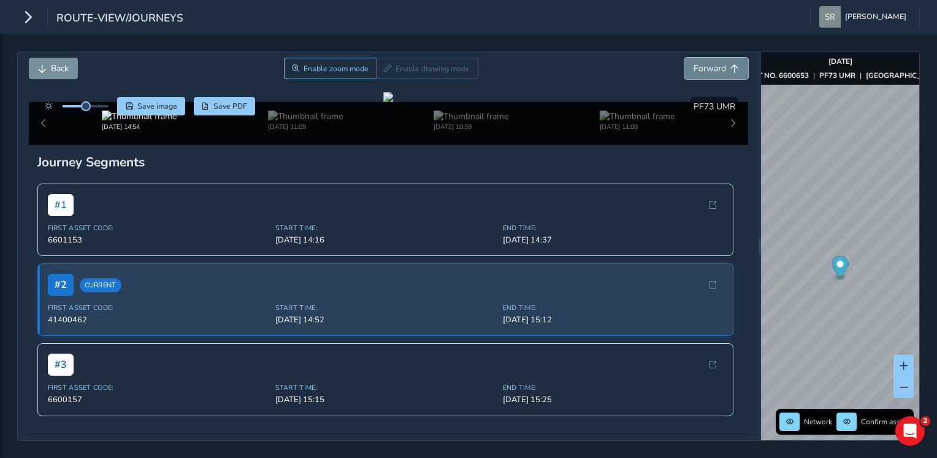
click at [715, 68] on span "Forward" at bounding box center [710, 69] width 33 height 12
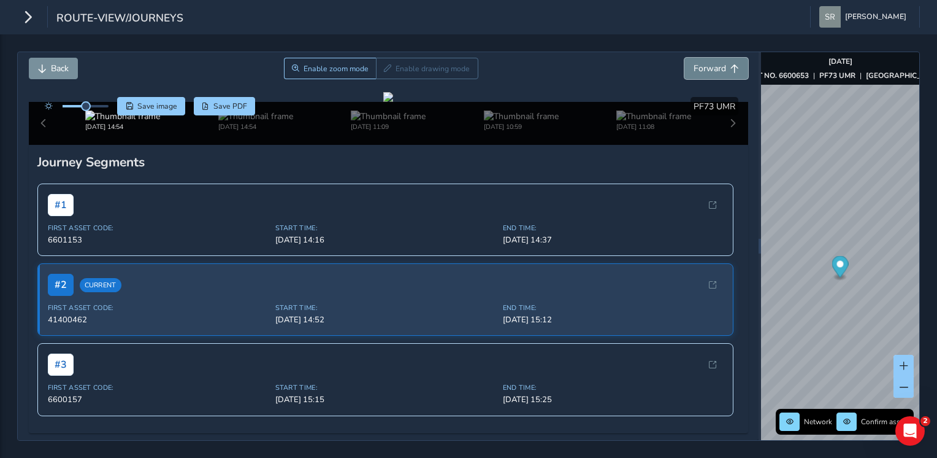
click at [715, 68] on span "Forward" at bounding box center [710, 69] width 33 height 12
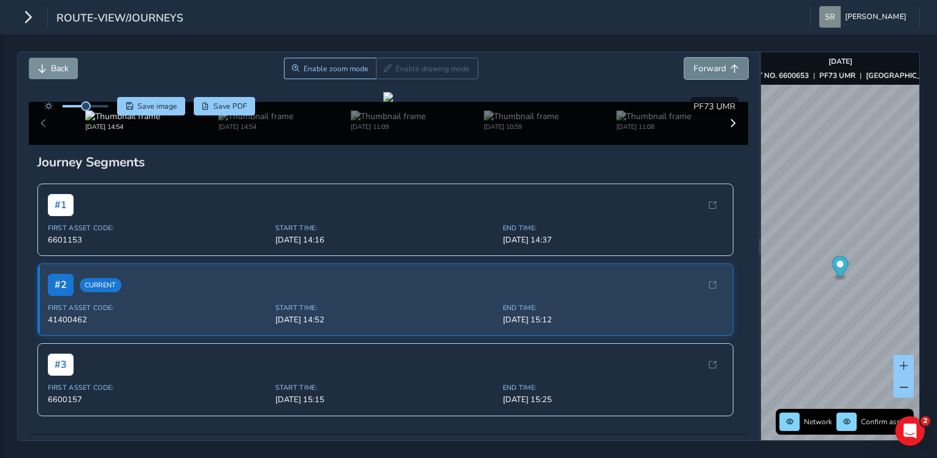
click at [715, 68] on span "Forward" at bounding box center [710, 69] width 33 height 12
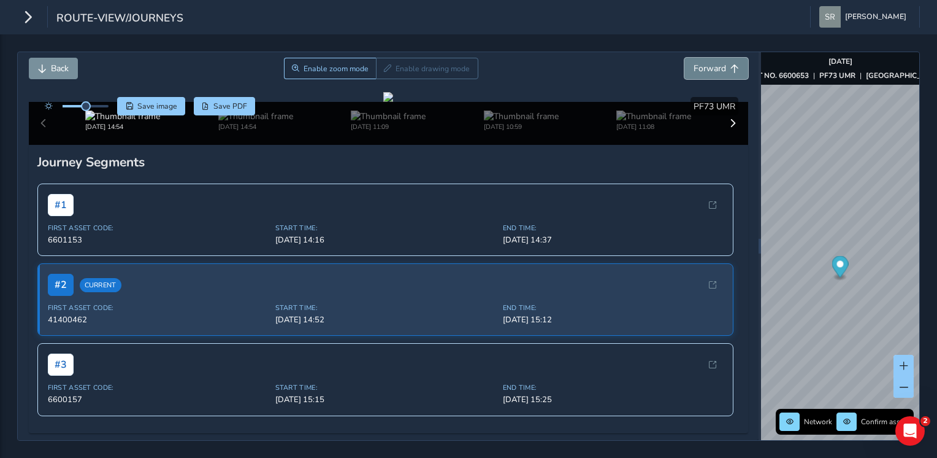
click at [715, 68] on span "Forward" at bounding box center [710, 69] width 33 height 12
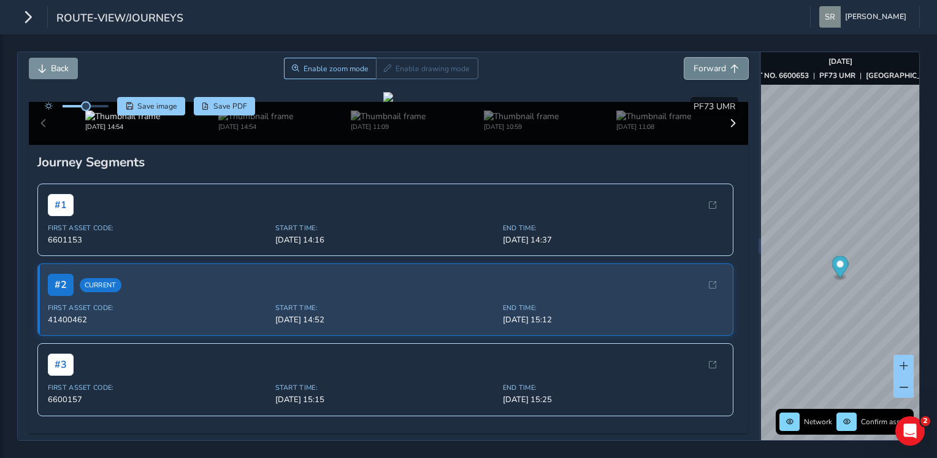
click at [715, 68] on span "Forward" at bounding box center [710, 69] width 33 height 12
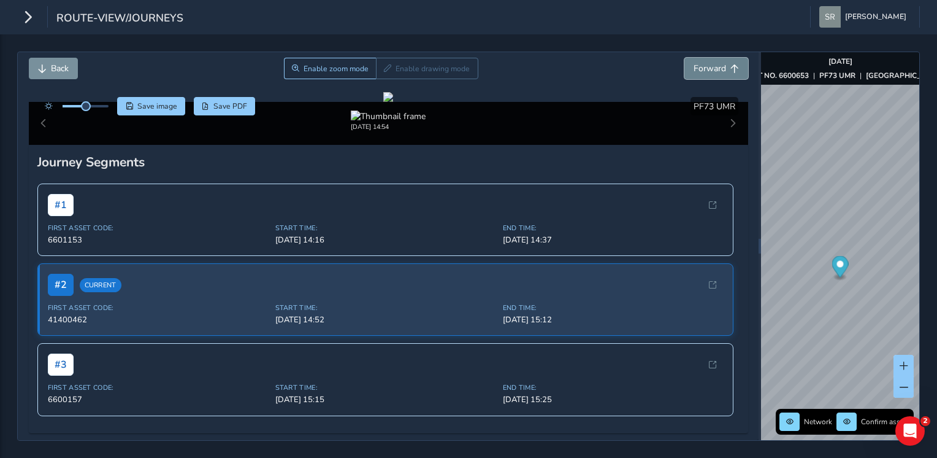
click at [715, 68] on span "Forward" at bounding box center [710, 69] width 33 height 12
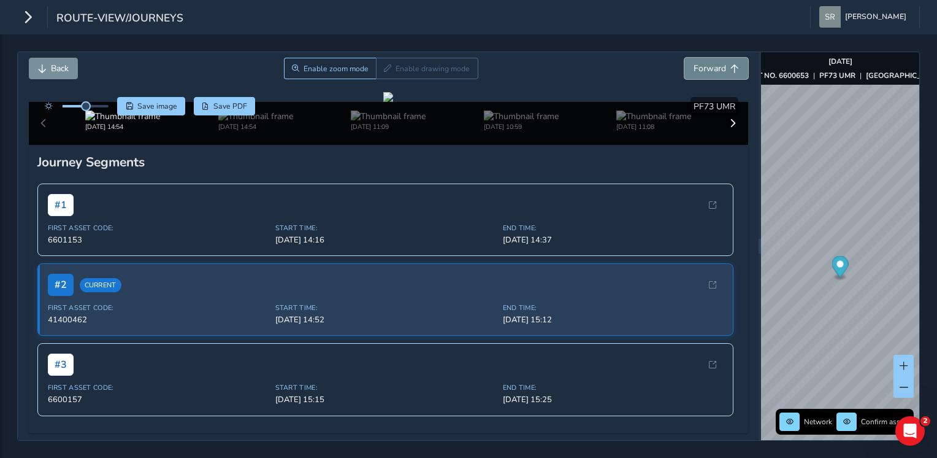
click at [715, 68] on span "Forward" at bounding box center [710, 69] width 33 height 12
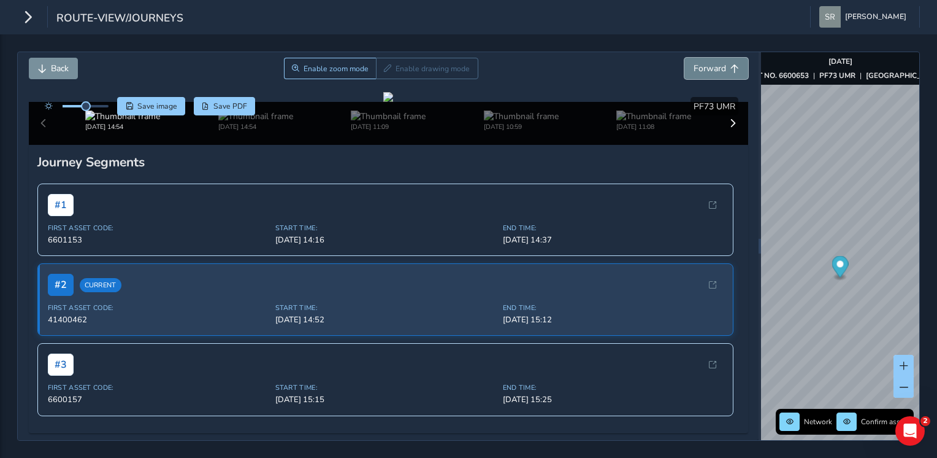
click at [715, 68] on span "Forward" at bounding box center [710, 69] width 33 height 12
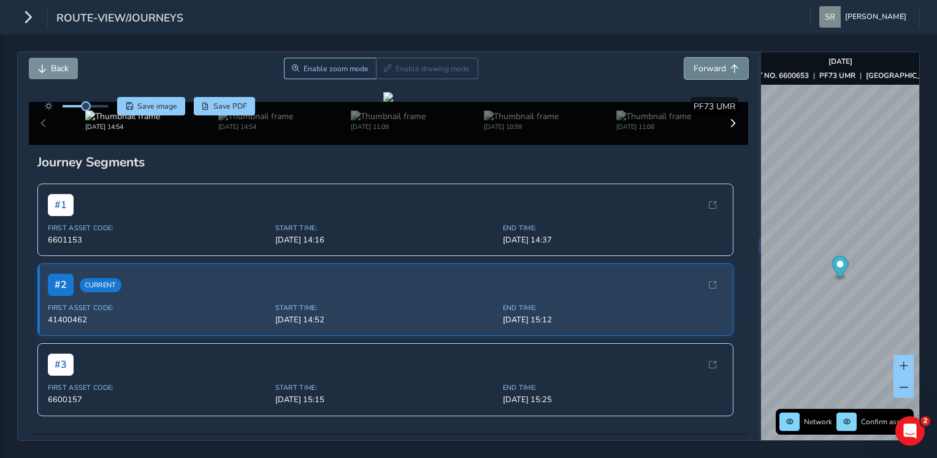
click at [715, 68] on span "Forward" at bounding box center [710, 69] width 33 height 12
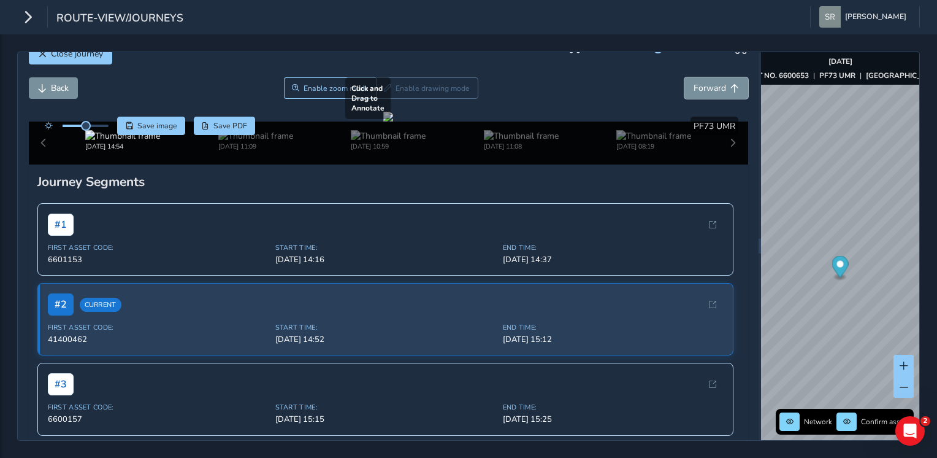
scroll to position [98, 0]
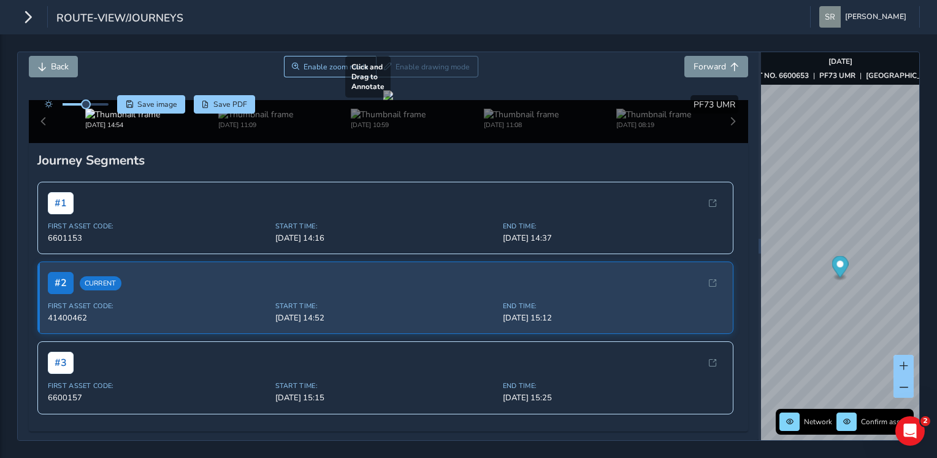
click at [393, 100] on div at bounding box center [388, 95] width 10 height 10
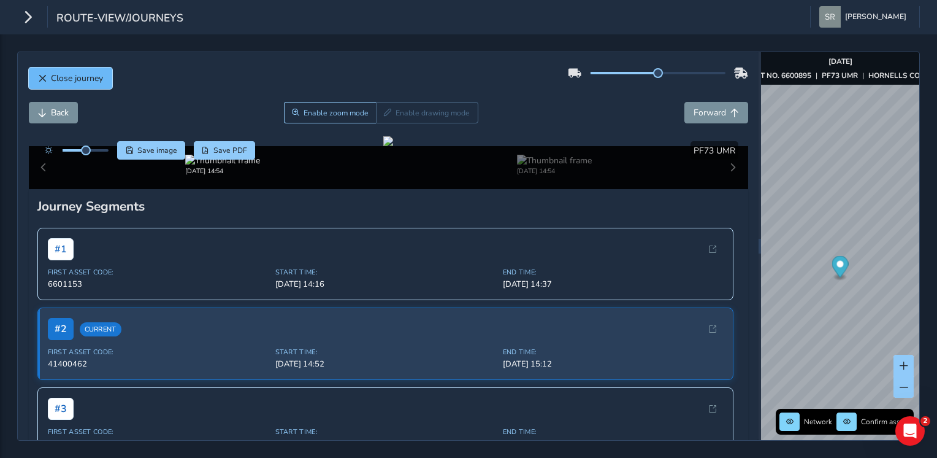
click at [64, 71] on button "Close journey" at bounding box center [70, 77] width 83 height 21
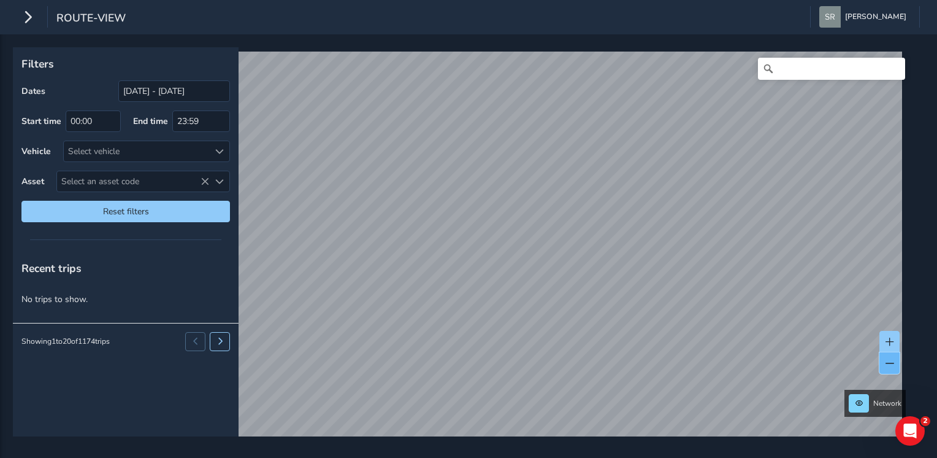
click at [898, 360] on button at bounding box center [890, 362] width 20 height 21
click at [891, 342] on span at bounding box center [890, 341] width 9 height 9
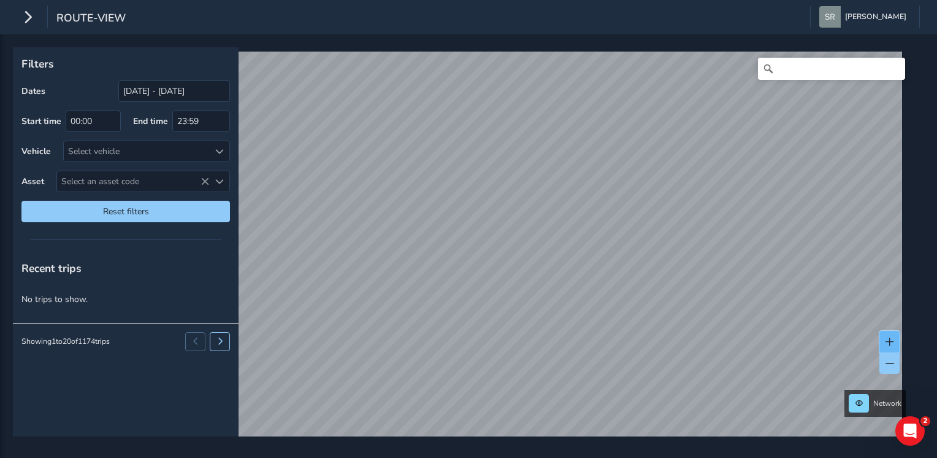
click at [891, 342] on span at bounding box center [890, 341] width 9 height 9
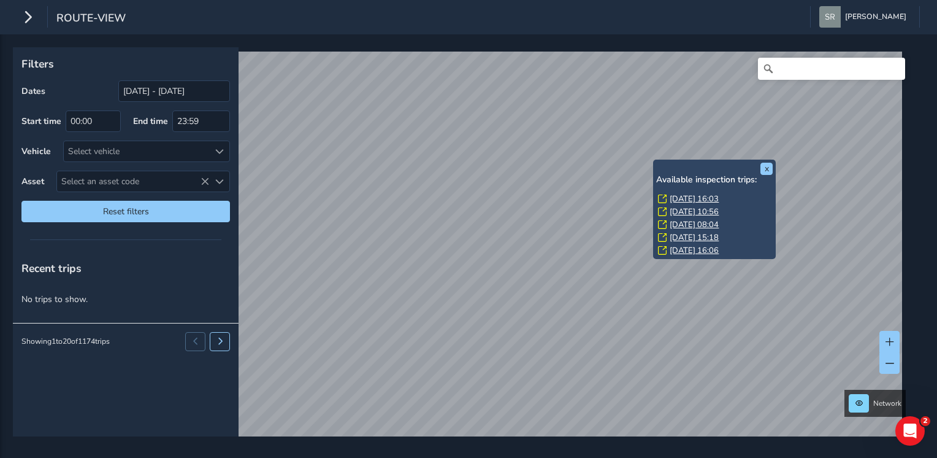
click at [689, 194] on link "[DATE] 16:03" at bounding box center [694, 198] width 49 height 11
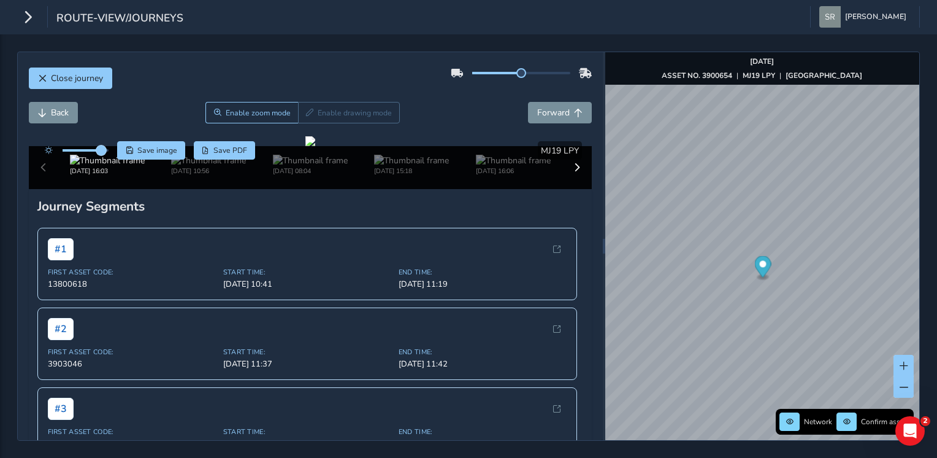
drag, startPoint x: 87, startPoint y: 147, endPoint x: 102, endPoint y: 151, distance: 15.8
click at [102, 151] on span at bounding box center [101, 150] width 10 height 10
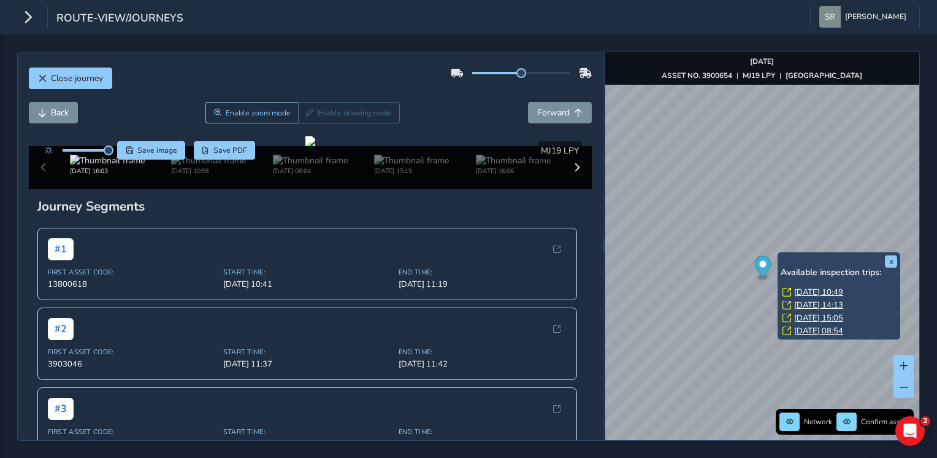
click at [827, 290] on link "[DATE] 10:49" at bounding box center [818, 292] width 49 height 11
